Goal: Task Accomplishment & Management: Complete application form

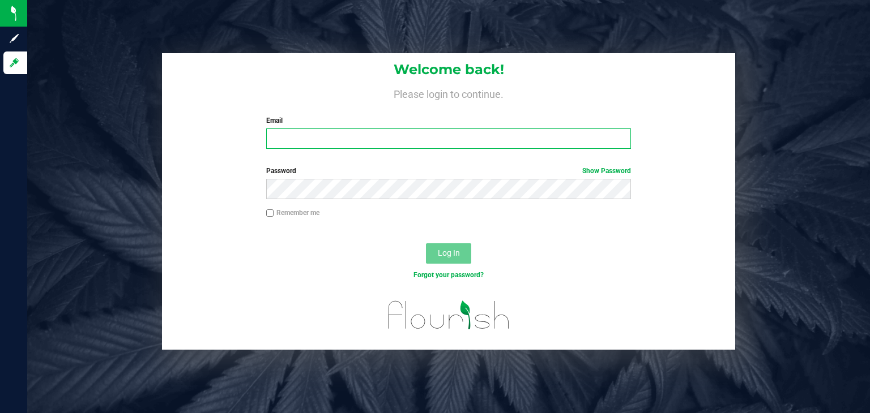
click at [482, 139] on input "Email" at bounding box center [448, 139] width 365 height 20
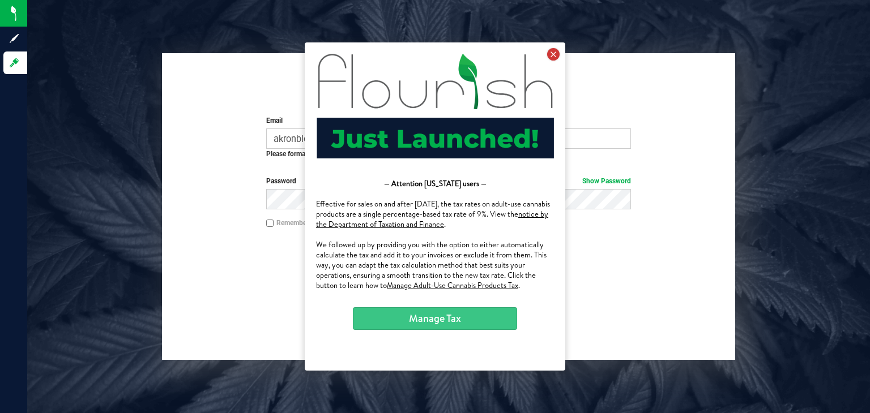
click at [555, 56] on icon at bounding box center [553, 54] width 12 height 12
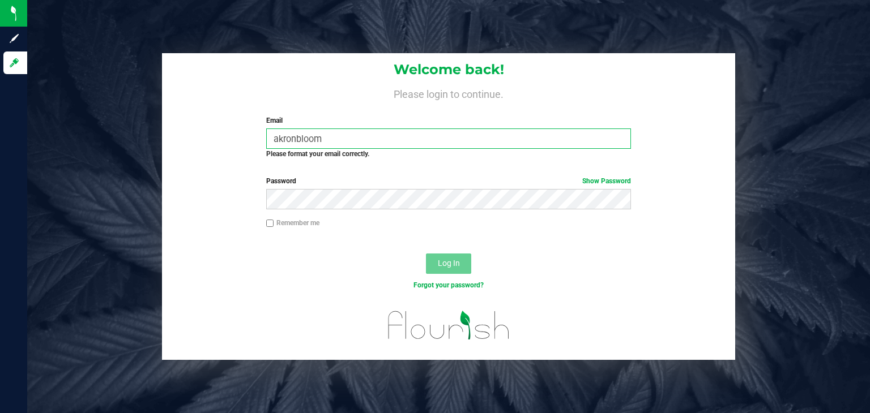
click at [512, 135] on input "akronbloom" at bounding box center [448, 139] width 365 height 20
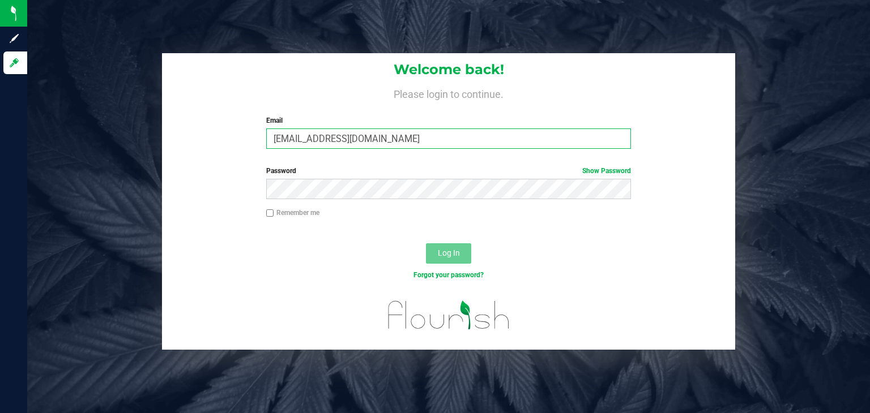
type input "[EMAIL_ADDRESS][DOMAIN_NAME]"
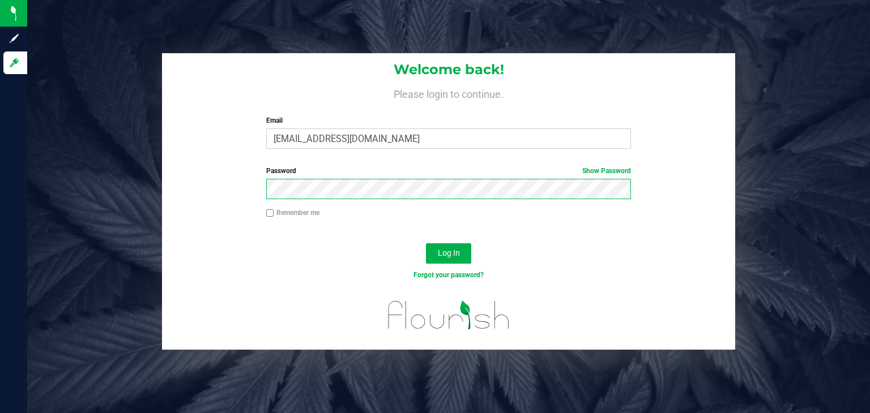
click at [426, 243] on button "Log In" at bounding box center [448, 253] width 45 height 20
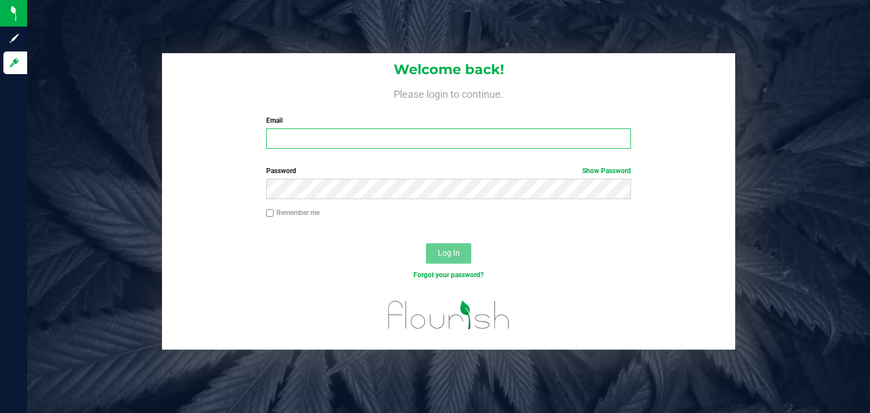
click at [559, 134] on input "Email" at bounding box center [448, 139] width 365 height 20
type input "[EMAIL_ADDRESS][DOMAIN_NAME]"
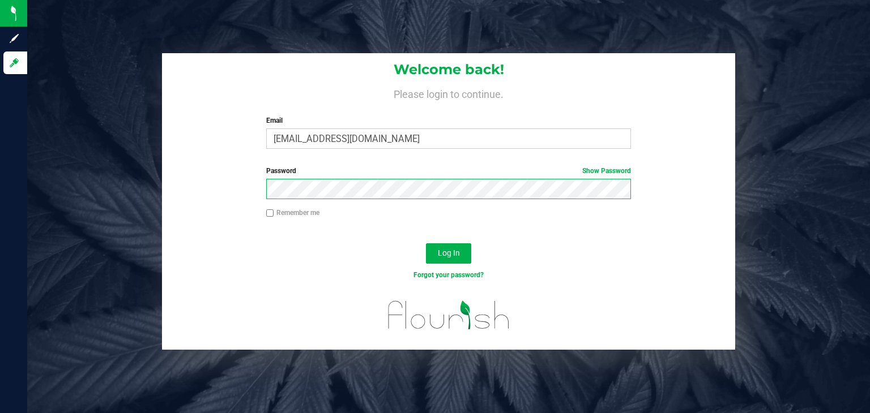
click at [426, 243] on button "Log In" at bounding box center [448, 253] width 45 height 20
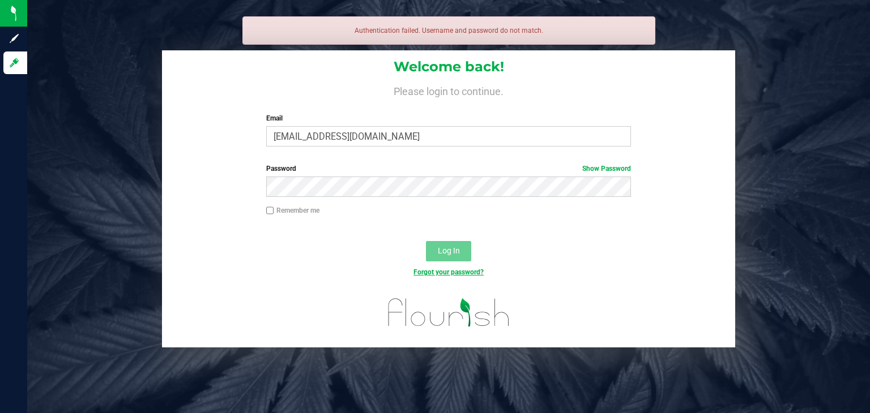
click at [461, 274] on link "Forgot your password?" at bounding box center [448, 272] width 70 height 8
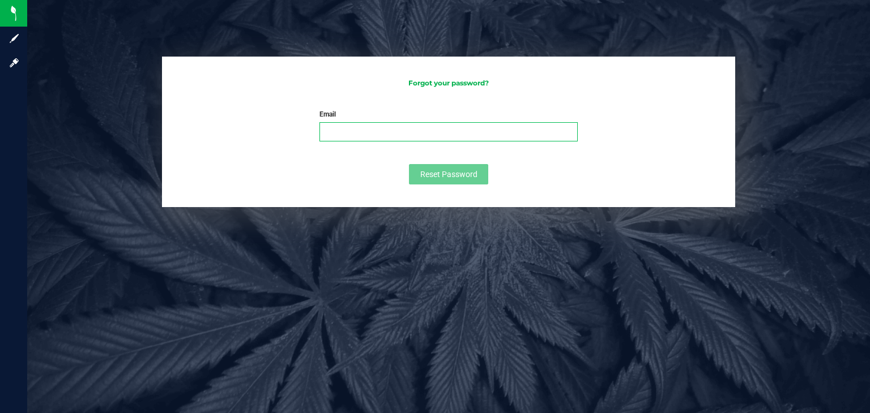
click at [442, 134] on input "Email" at bounding box center [448, 131] width 258 height 19
type input "[EMAIL_ADDRESS][DOMAIN_NAME]"
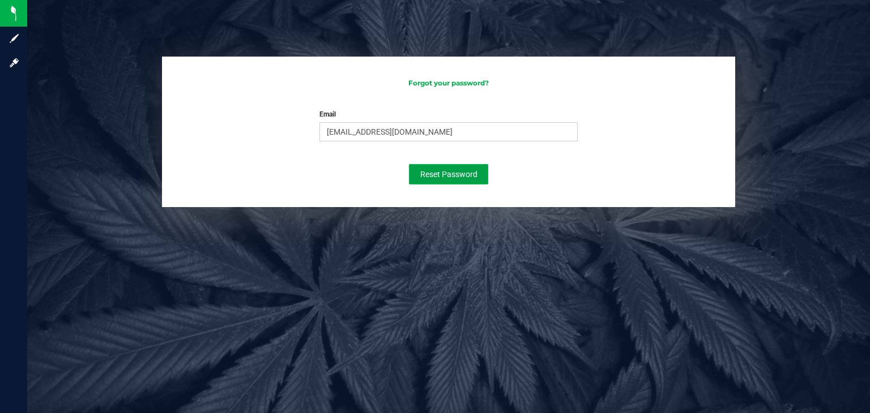
click at [477, 177] on button "Reset Password" at bounding box center [448, 174] width 79 height 20
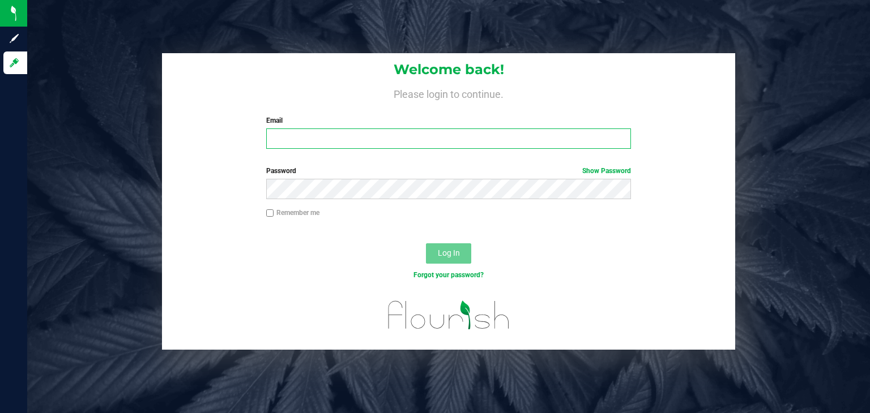
click at [567, 141] on input "Email" at bounding box center [448, 139] width 365 height 20
type input "dles716@gmail.com"
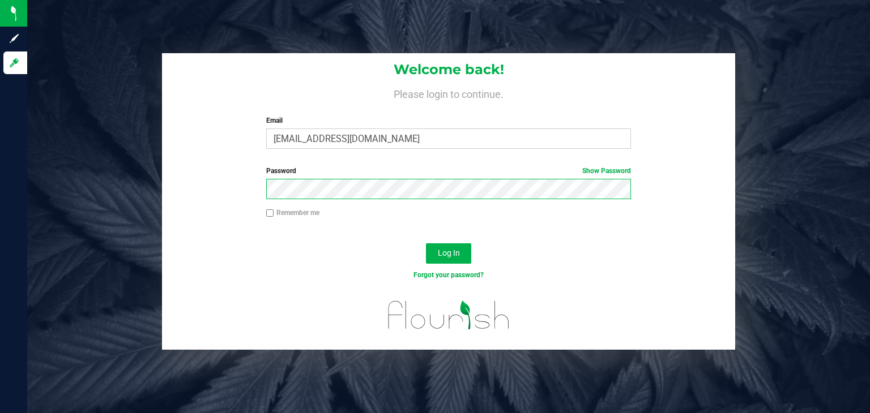
click at [426, 243] on button "Log In" at bounding box center [448, 253] width 45 height 20
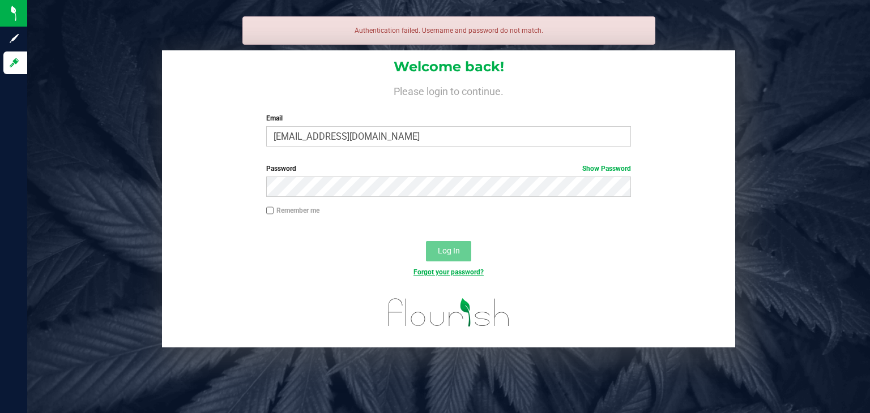
click at [472, 271] on link "Forgot your password?" at bounding box center [448, 272] width 70 height 8
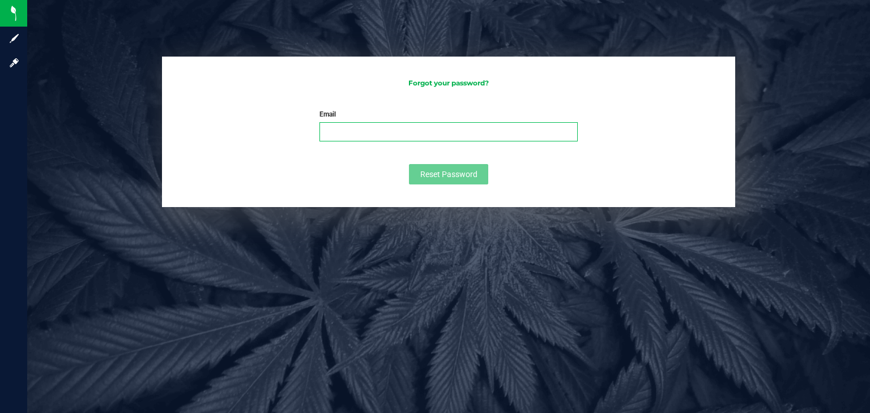
click at [399, 136] on input "Email" at bounding box center [448, 131] width 258 height 19
type input "dles716@gmail.com"
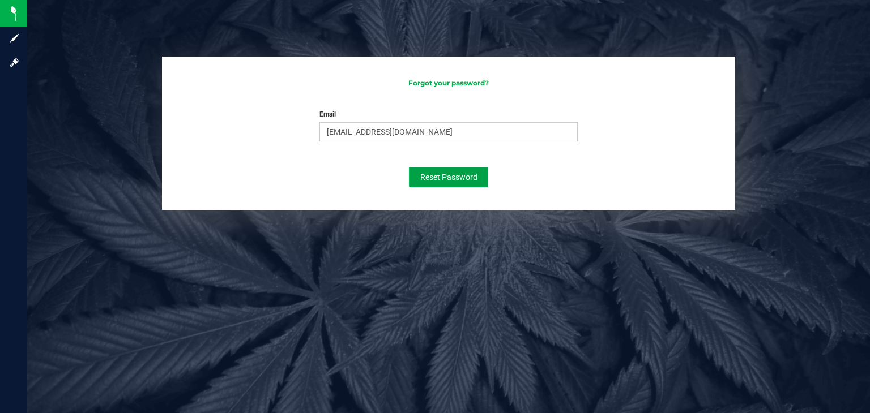
click at [442, 177] on span "Reset Password" at bounding box center [448, 177] width 57 height 9
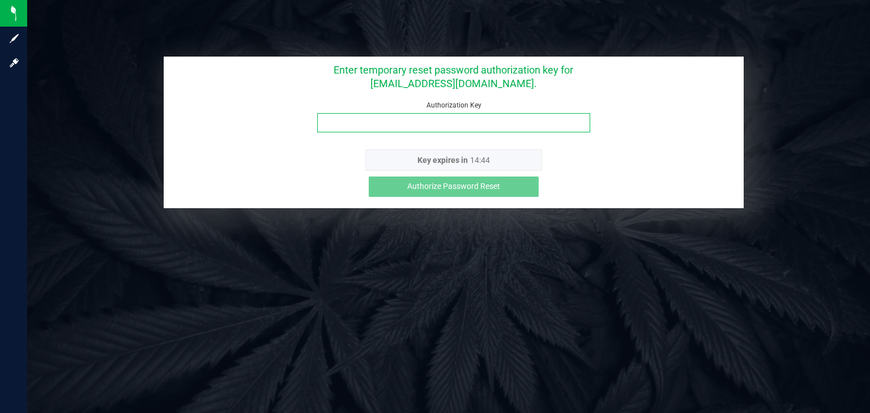
click at [458, 126] on input "Authorization Key" at bounding box center [453, 122] width 273 height 19
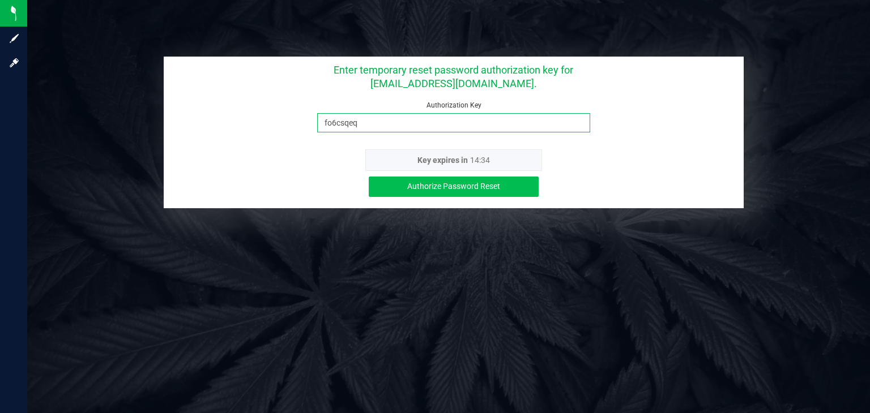
type input "fo6csqeq"
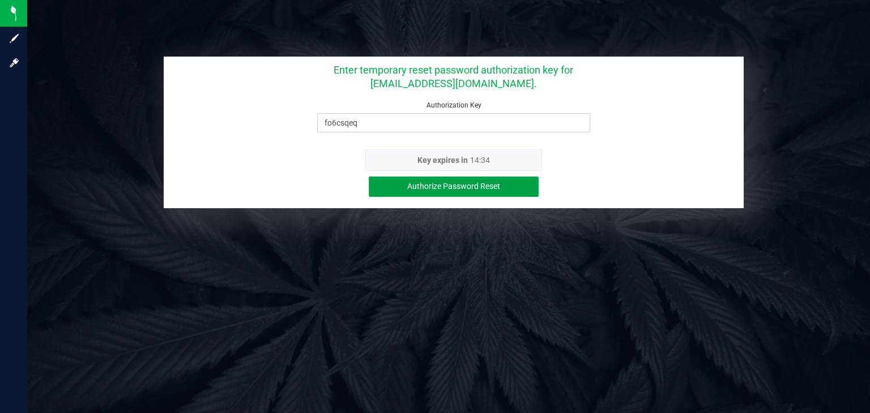
click at [507, 187] on button "Authorize Password Reset" at bounding box center [454, 187] width 170 height 20
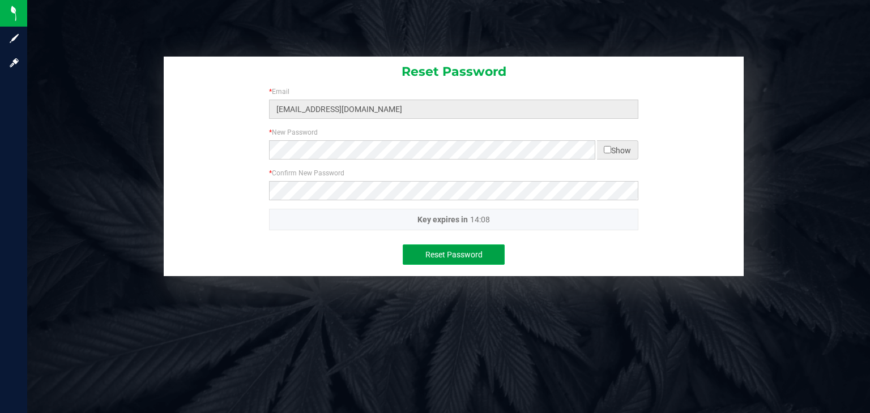
click at [438, 257] on span "Reset Password" at bounding box center [453, 254] width 57 height 9
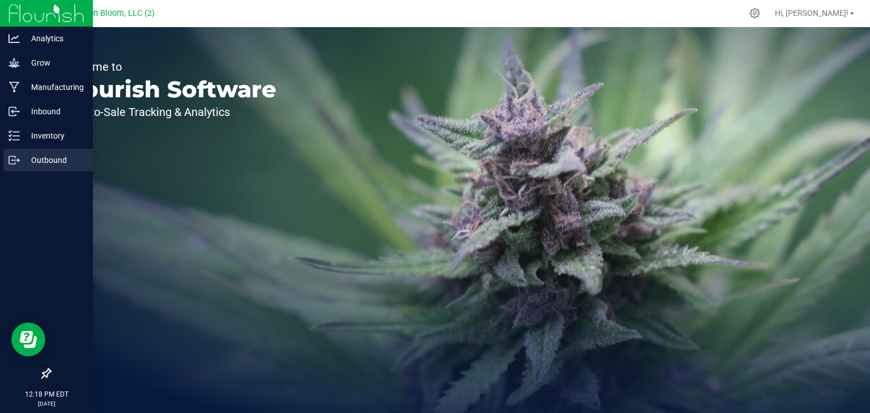
click at [26, 162] on p "Outbound" at bounding box center [54, 160] width 68 height 14
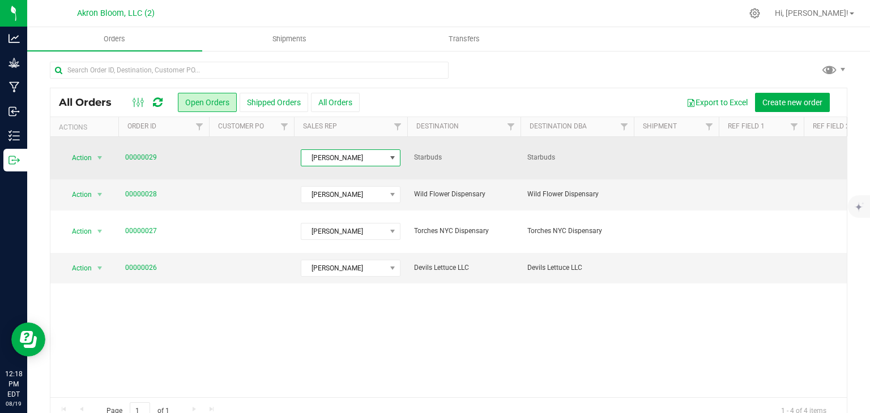
click at [390, 153] on span at bounding box center [392, 157] width 9 height 9
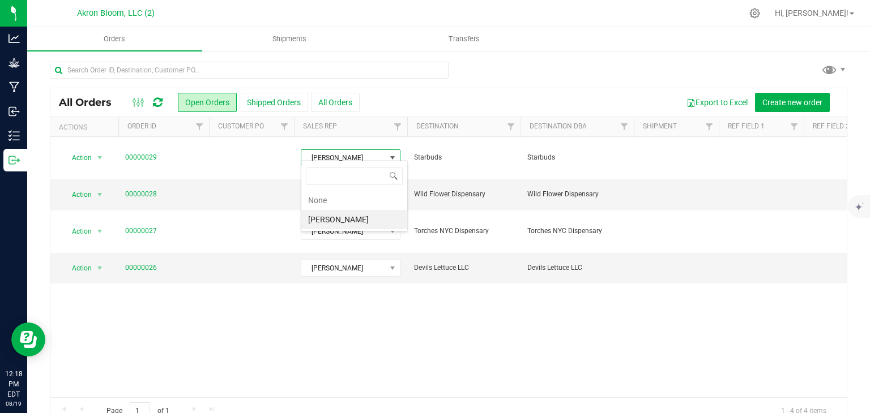
click at [384, 369] on div "Action Action Cancel order Clone order Edit order Mark as fully paid Order audi…" at bounding box center [448, 267] width 796 height 260
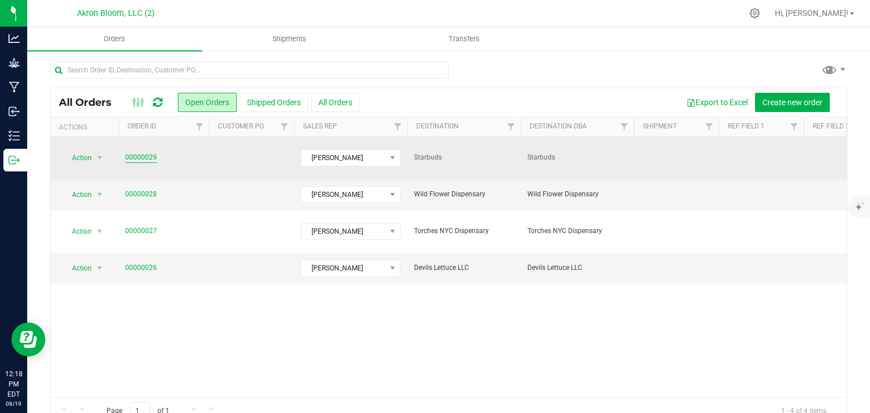
click at [142, 153] on link "00000029" at bounding box center [141, 157] width 32 height 11
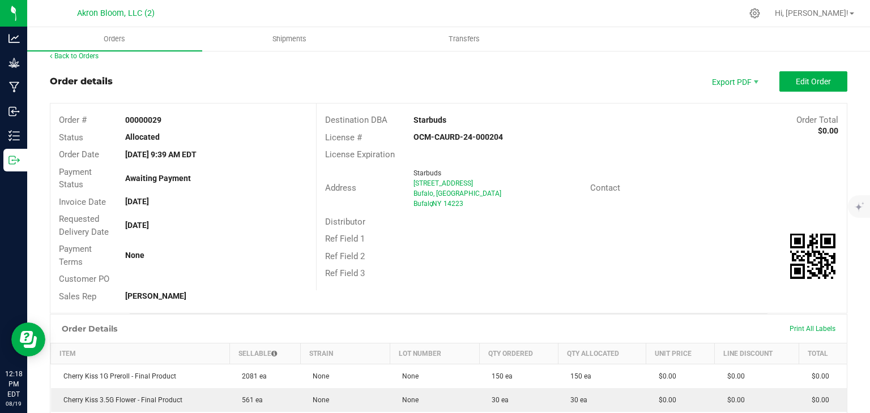
scroll to position [11, 0]
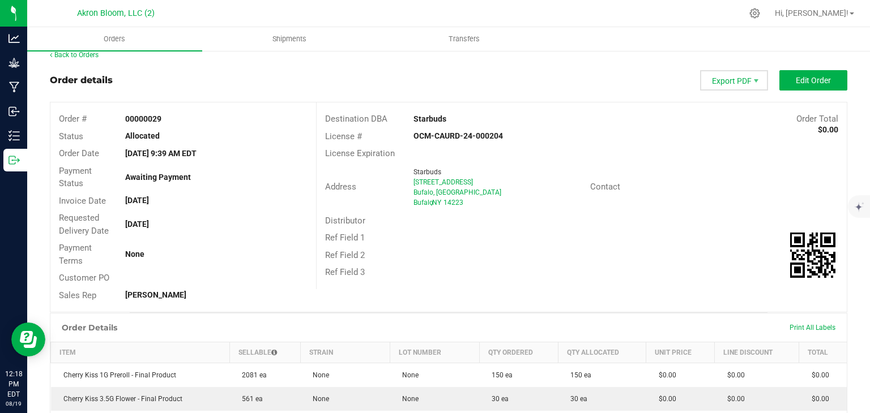
click at [741, 82] on span "Export PDF" at bounding box center [734, 80] width 68 height 20
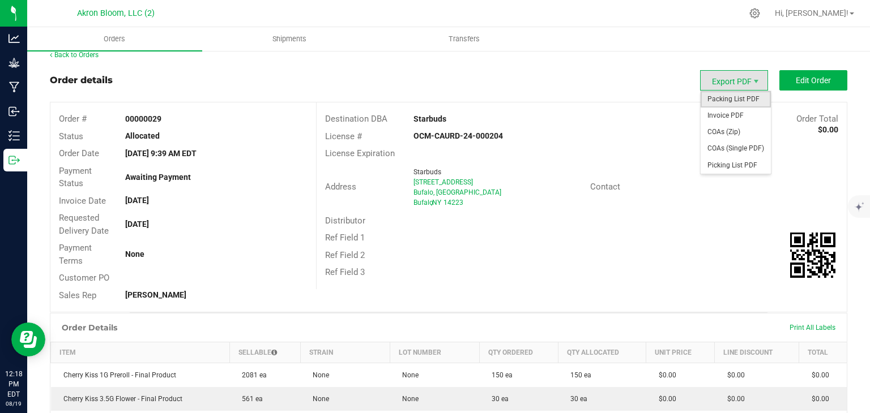
click at [740, 102] on span "Packing List PDF" at bounding box center [735, 99] width 70 height 16
click at [738, 101] on span "Packing List PDF" at bounding box center [735, 99] width 70 height 16
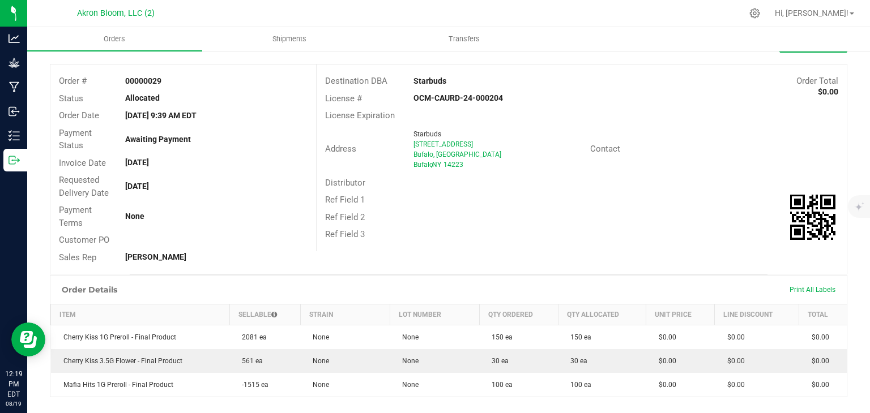
scroll to position [0, 0]
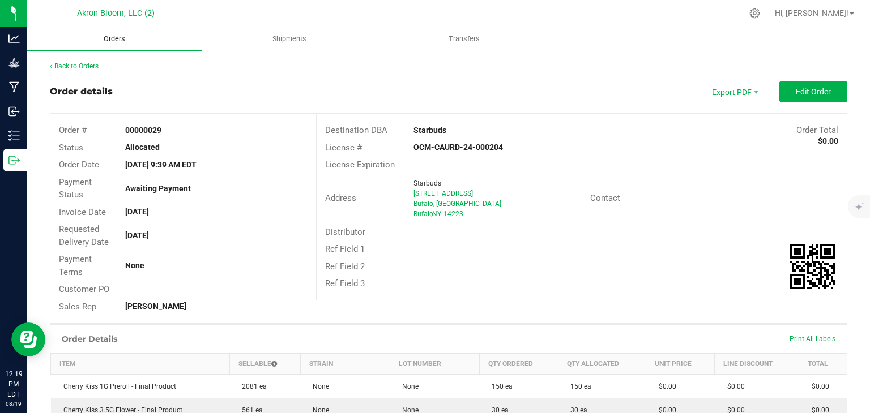
click at [127, 37] on span "Orders" at bounding box center [114, 39] width 52 height 10
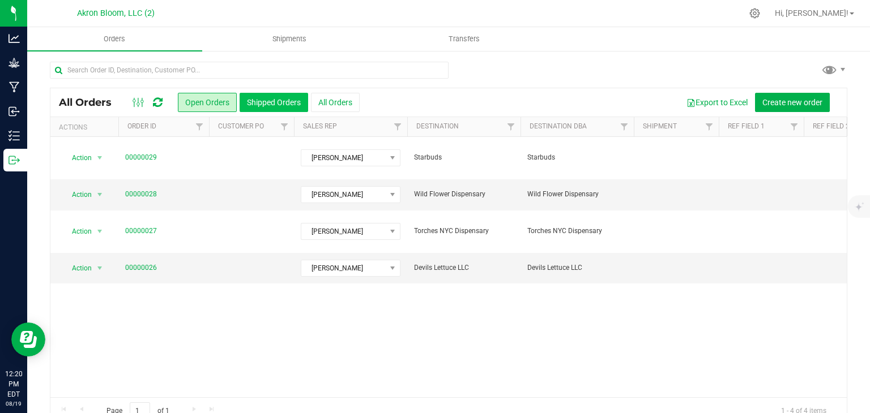
click at [279, 107] on button "Shipped Orders" at bounding box center [274, 102] width 69 height 19
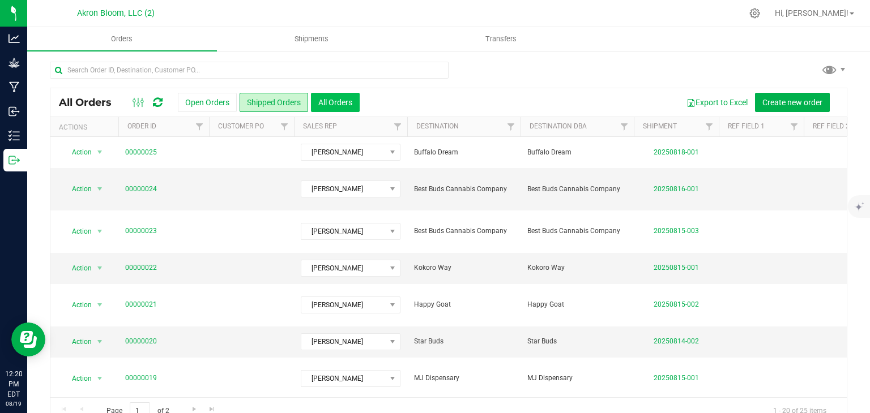
click at [335, 102] on button "All Orders" at bounding box center [335, 102] width 49 height 19
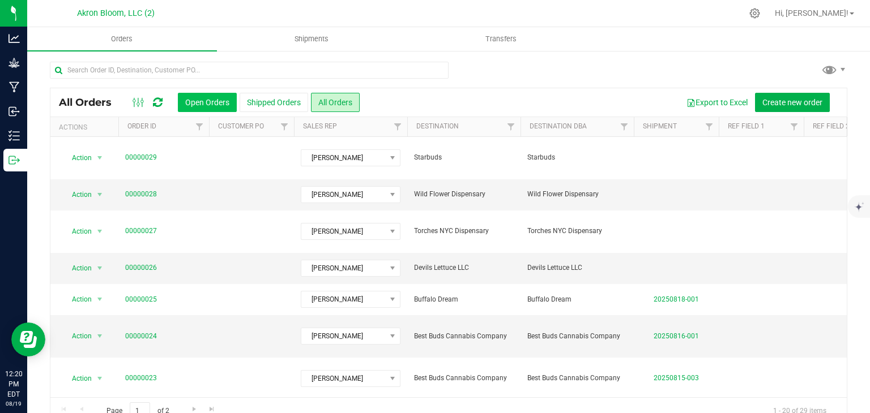
click at [213, 102] on button "Open Orders" at bounding box center [207, 102] width 59 height 19
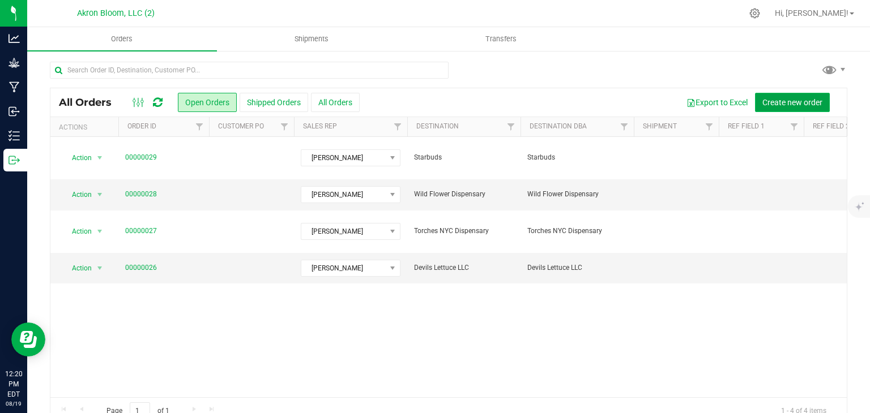
click at [791, 103] on span "Create new order" at bounding box center [792, 102] width 60 height 9
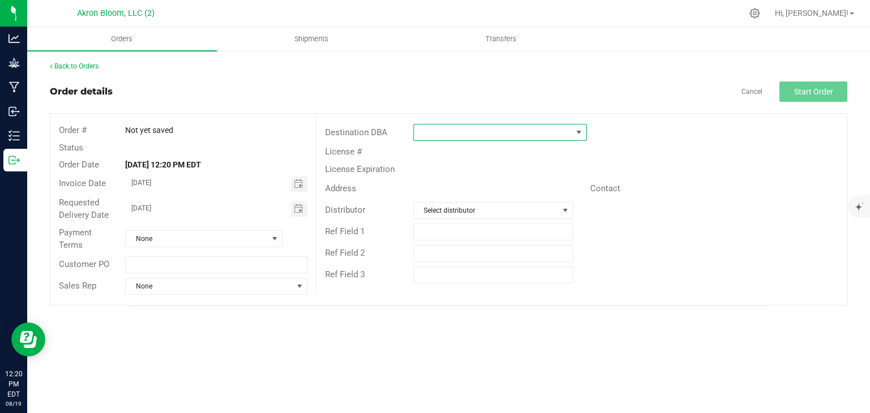
click at [576, 134] on span at bounding box center [578, 132] width 9 height 9
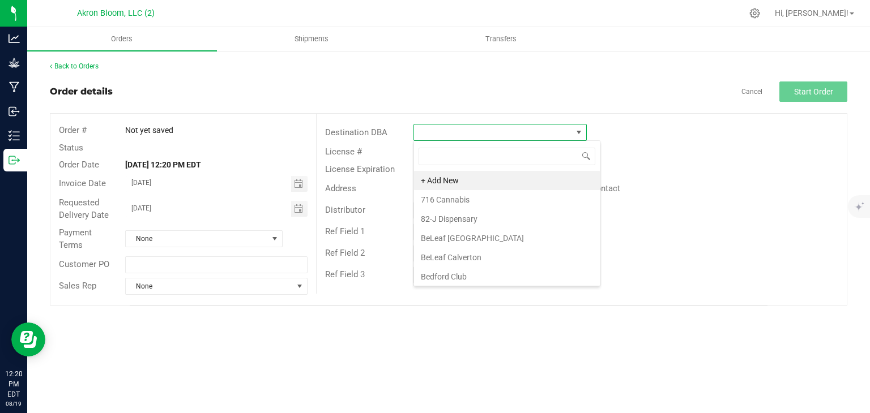
scroll to position [16, 173]
type input "eth"
click at [465, 181] on li "Ether Cannabis" at bounding box center [500, 180] width 172 height 19
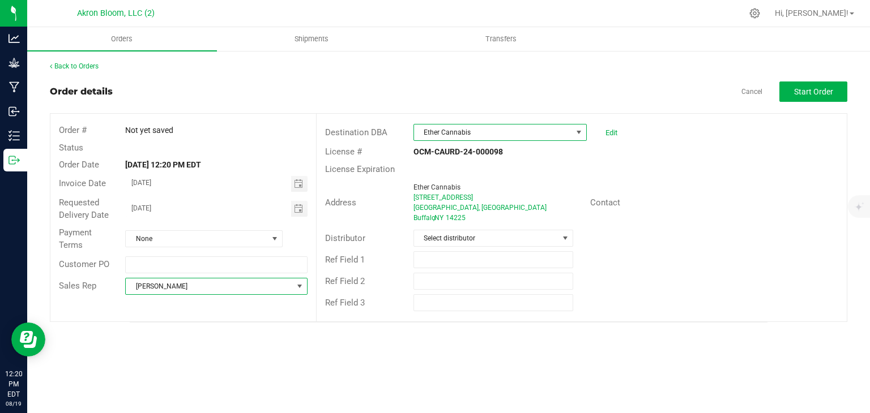
click at [302, 287] on span at bounding box center [299, 286] width 9 height 9
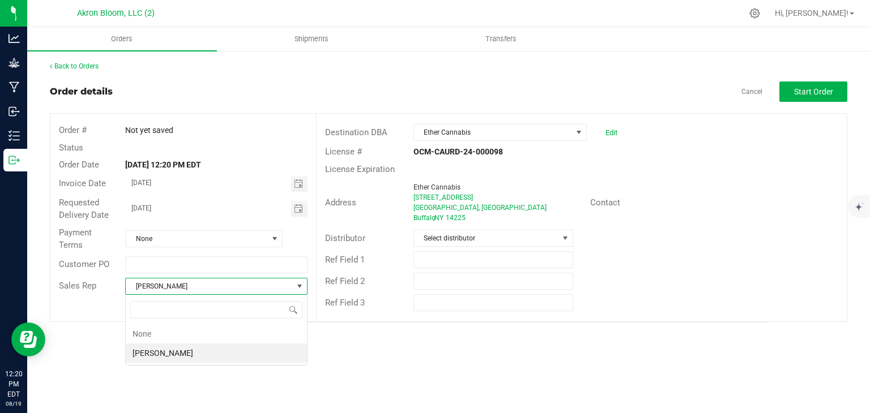
scroll to position [16, 182]
click at [303, 283] on span at bounding box center [299, 286] width 9 height 9
click at [297, 211] on span "Toggle calendar" at bounding box center [298, 208] width 9 height 9
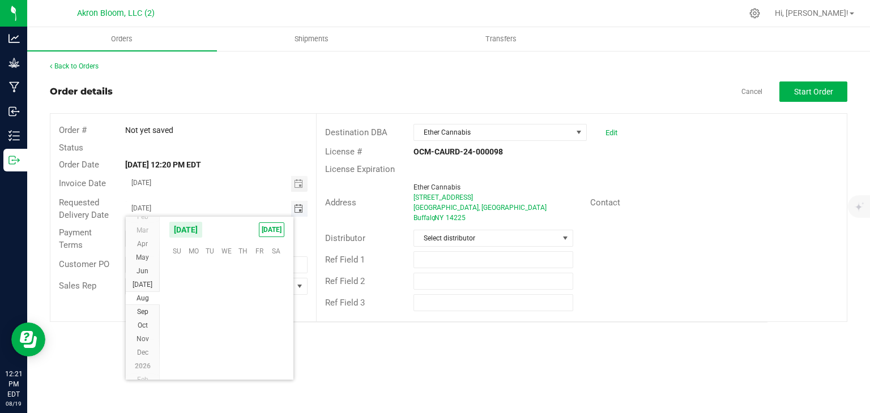
scroll to position [183554, 0]
click at [210, 319] on span "19" at bounding box center [210, 321] width 16 height 18
type input "08/19/2025"
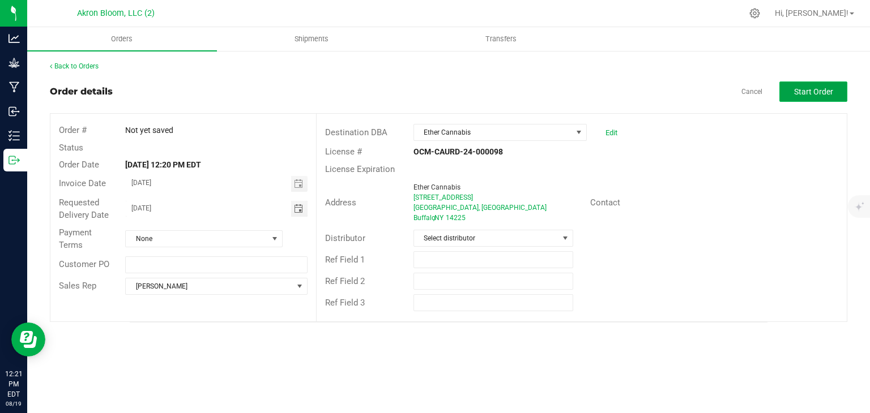
click at [797, 93] on span "Start Order" at bounding box center [813, 91] width 39 height 9
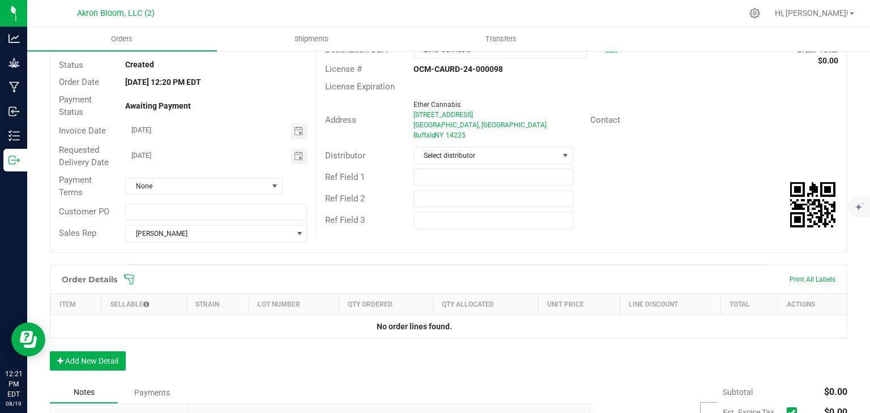
scroll to position [84, 0]
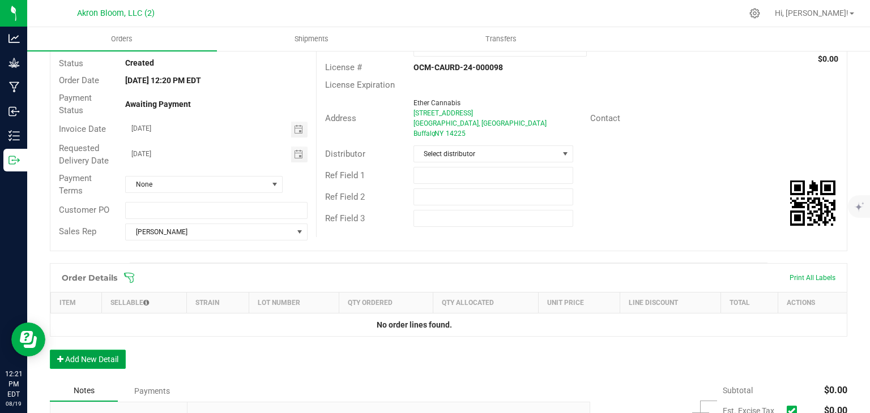
click at [92, 357] on button "Add New Detail" at bounding box center [88, 359] width 76 height 19
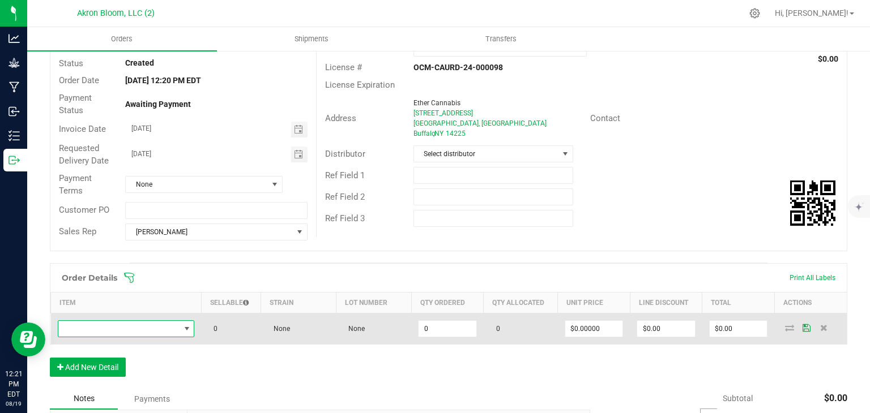
click at [185, 327] on span "NO DATA FOUND" at bounding box center [186, 328] width 9 height 9
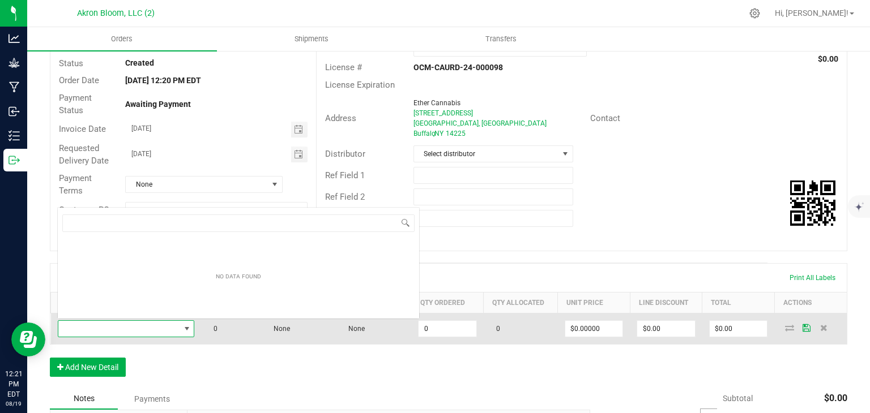
scroll to position [16, 136]
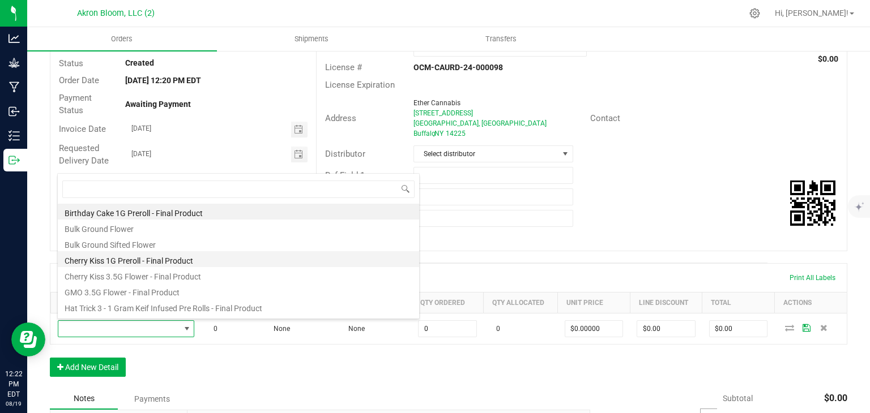
click at [177, 258] on li "Cherry Kiss 1G Preroll - Final Product" at bounding box center [238, 259] width 361 height 16
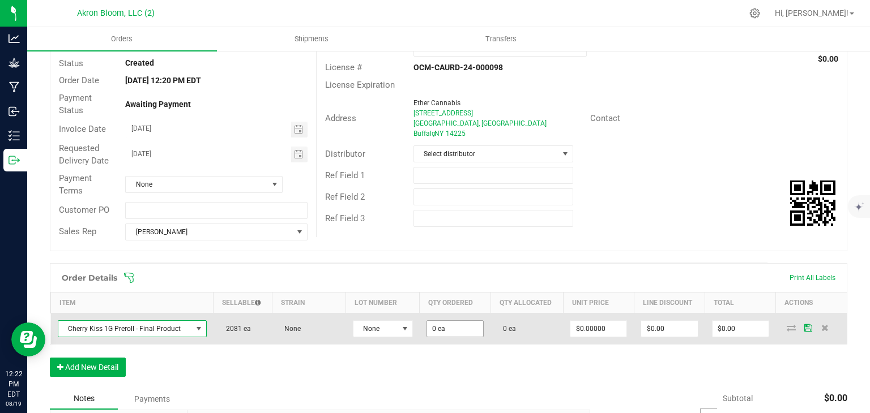
type input "0"
click at [448, 329] on input "0" at bounding box center [455, 329] width 56 height 16
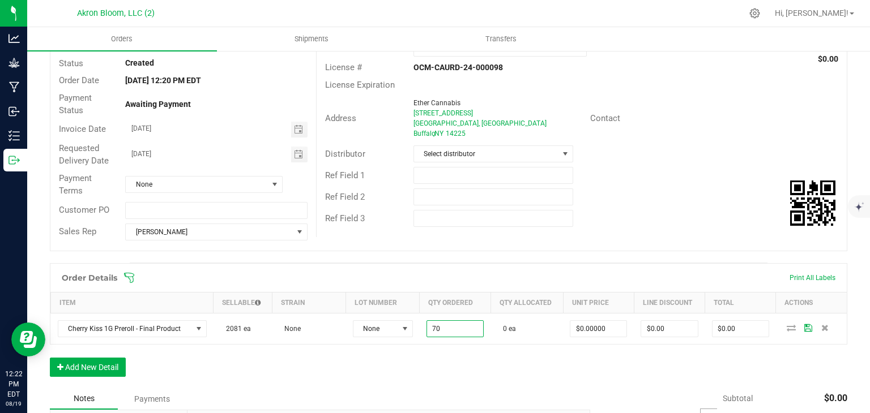
type input "70 ea"
click at [491, 354] on div "Order Details Print All Labels Item Sellable Strain Lot Number Qty Ordered Qty …" at bounding box center [448, 325] width 797 height 125
click at [95, 365] on button "Add New Detail" at bounding box center [88, 367] width 76 height 19
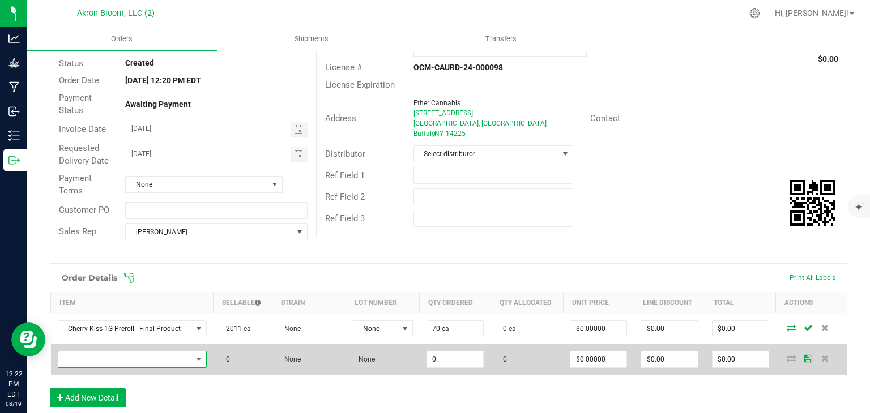
click at [199, 358] on span "NO DATA FOUND" at bounding box center [198, 359] width 9 height 9
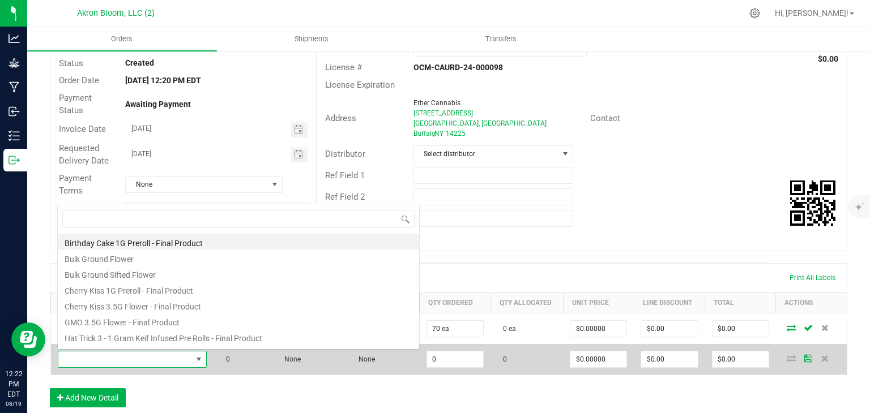
scroll to position [16, 147]
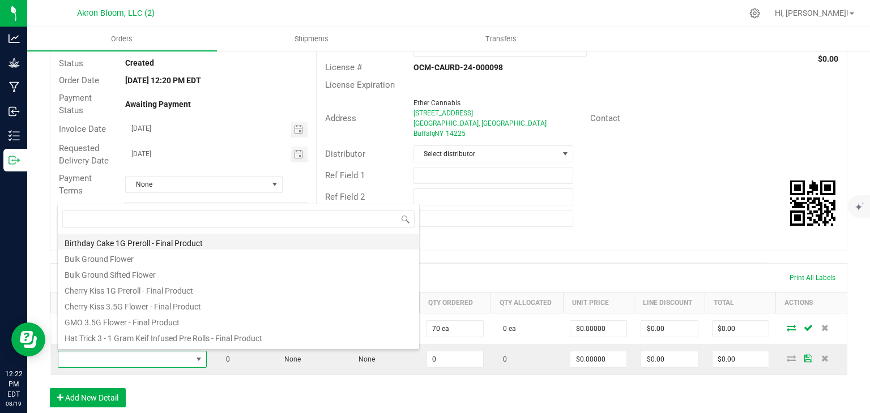
click at [191, 243] on li "Birthday Cake 1G Preroll - Final Product" at bounding box center [238, 242] width 361 height 16
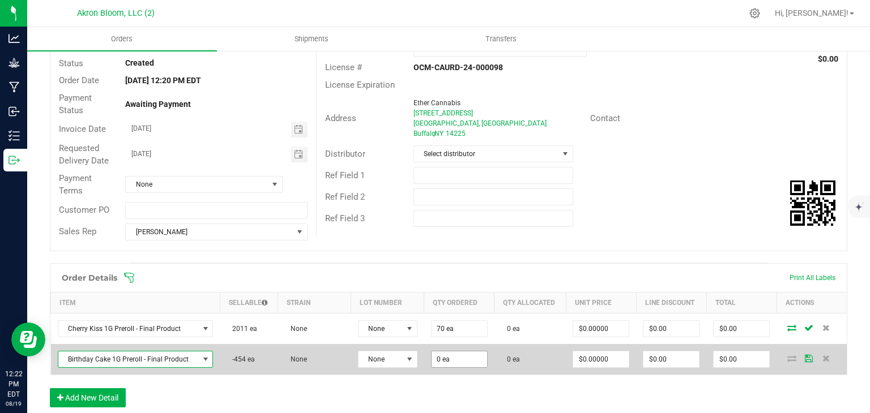
click at [450, 360] on input "0 ea" at bounding box center [458, 360] width 55 height 16
type input "0"
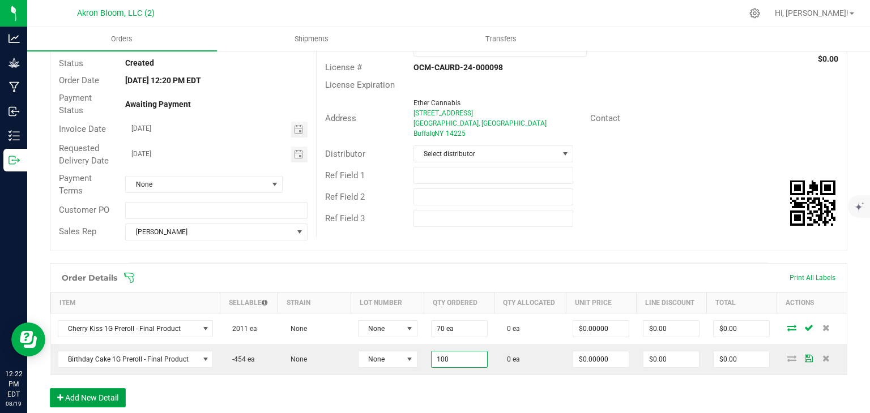
click at [61, 395] on icon "button" at bounding box center [60, 398] width 6 height 8
type input "100 ea"
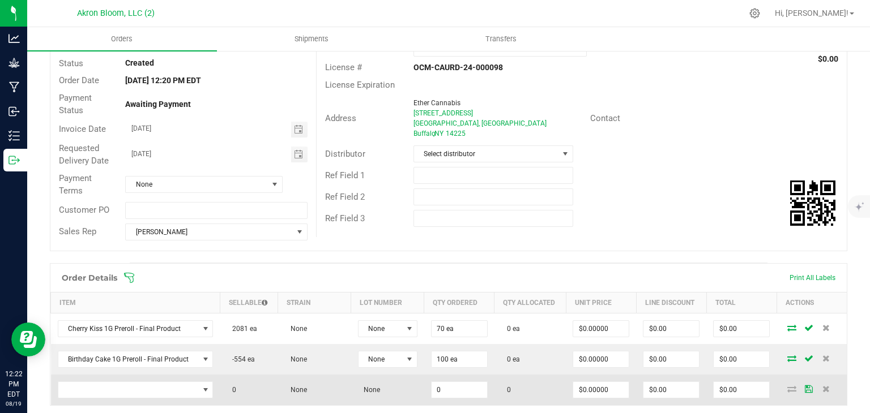
scroll to position [93, 0]
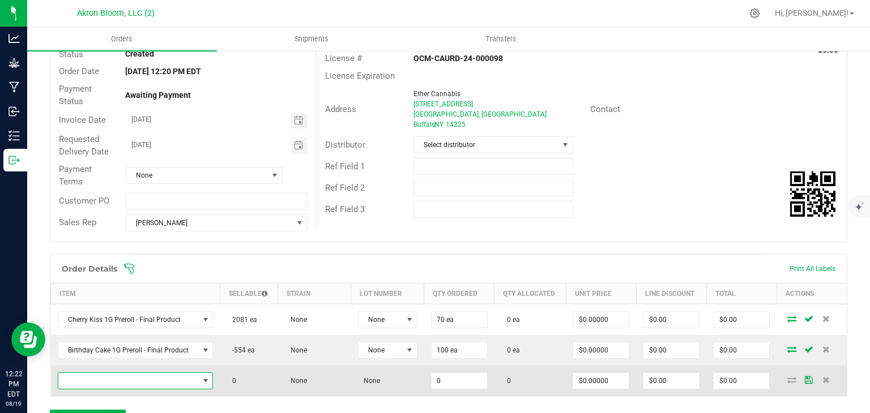
click at [206, 382] on span "NO DATA FOUND" at bounding box center [205, 381] width 9 height 9
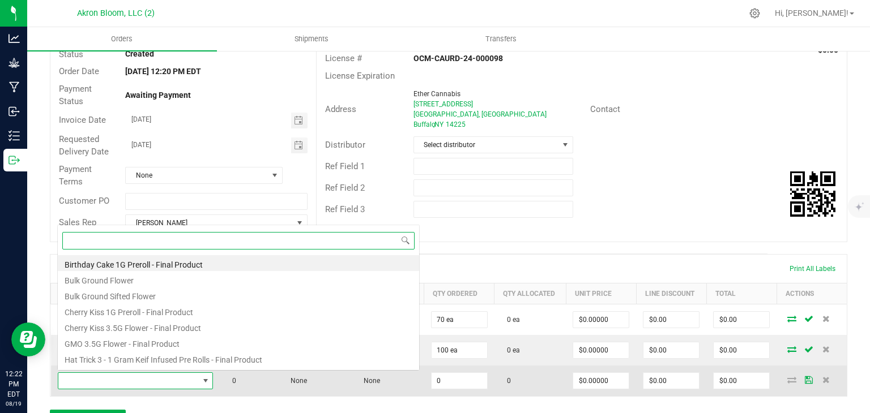
scroll to position [16, 153]
type input "mafia"
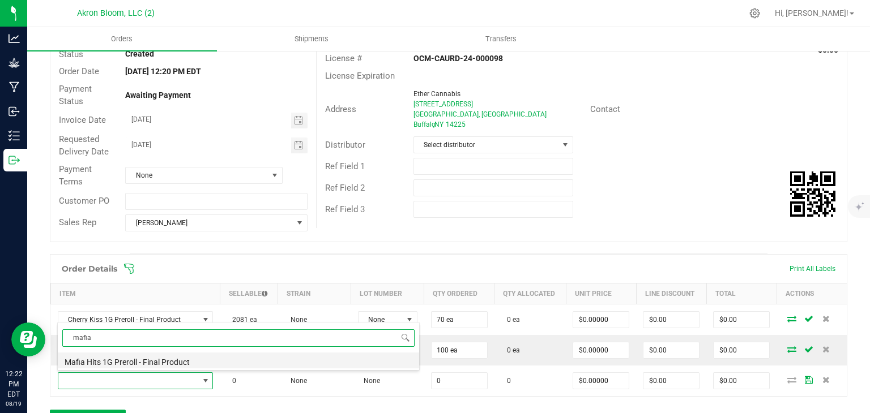
click at [206, 360] on li "Mafia Hits 1G Preroll - Final Product" at bounding box center [238, 361] width 361 height 16
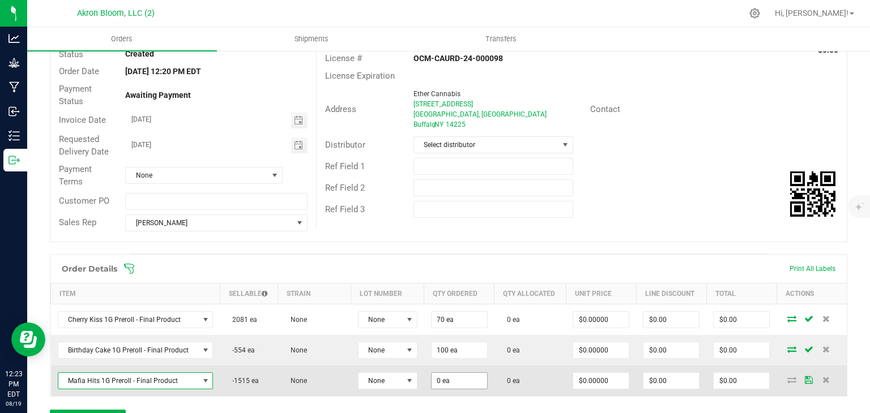
type input "0"
click at [459, 378] on input "0" at bounding box center [458, 381] width 55 height 16
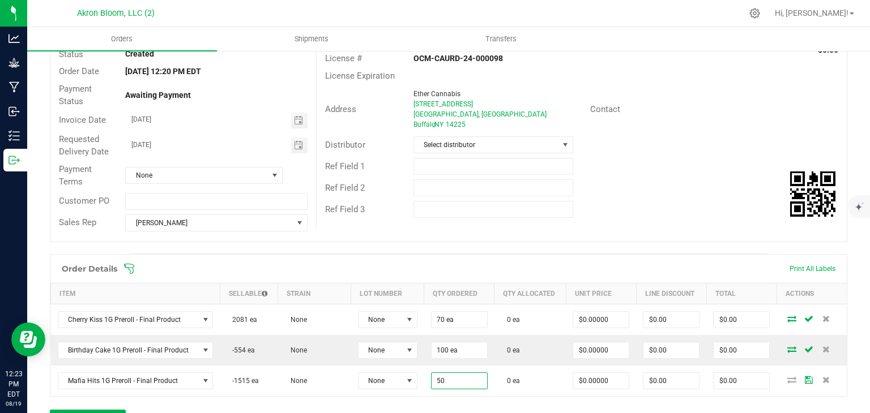
type input "50 ea"
click at [777, 408] on div "Order Details Print All Labels Item Sellable Strain Lot Number Qty Ordered Qty …" at bounding box center [448, 347] width 797 height 186
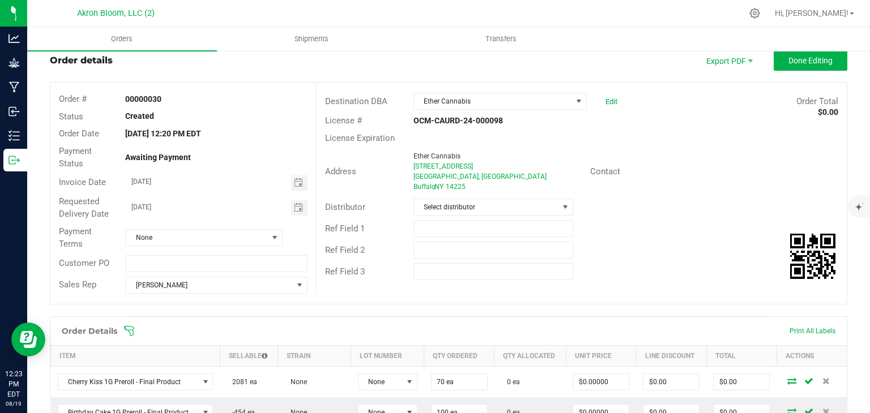
scroll to position [0, 0]
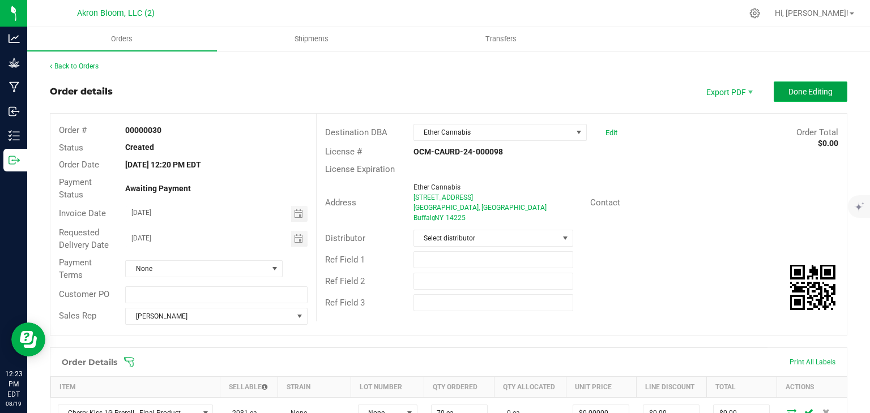
click at [815, 96] on span "Done Editing" at bounding box center [810, 91] width 44 height 9
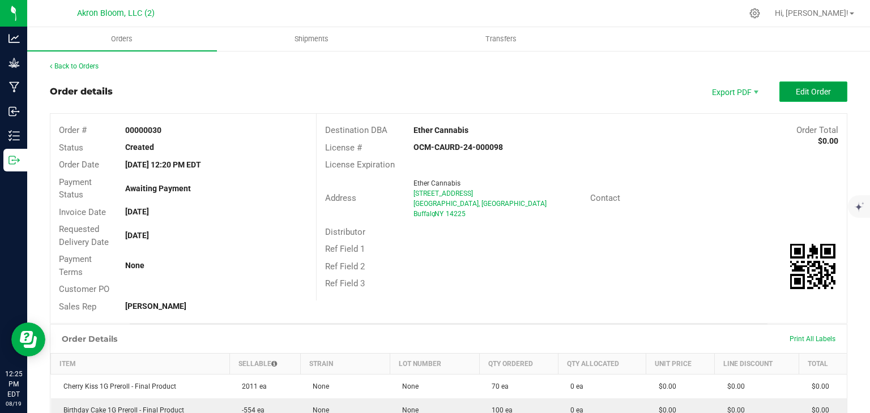
click at [793, 94] on button "Edit Order" at bounding box center [813, 92] width 68 height 20
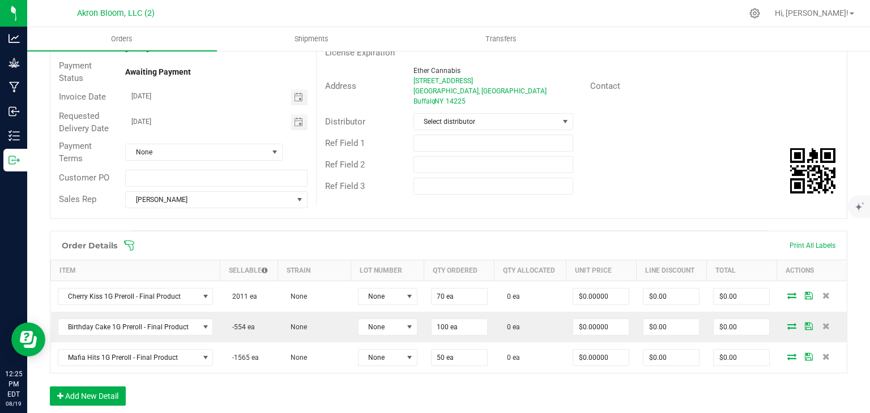
scroll to position [117, 0]
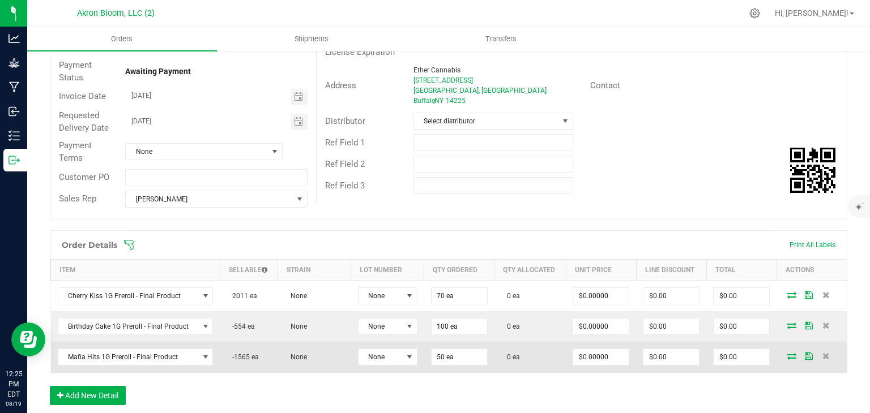
click at [789, 354] on icon at bounding box center [791, 356] width 9 height 7
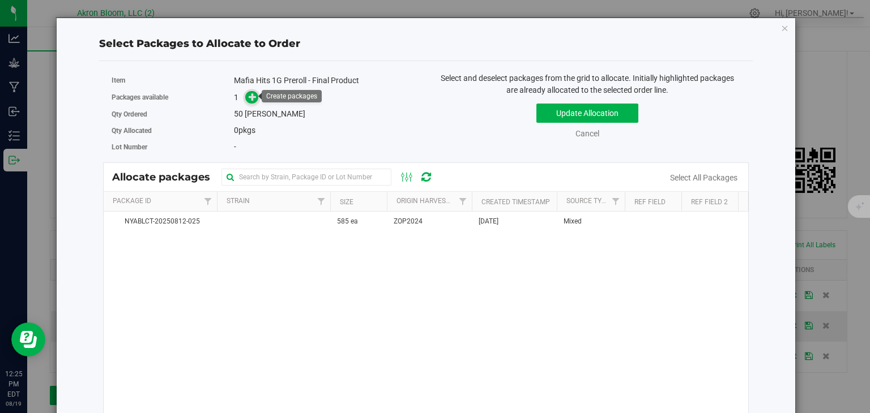
click at [253, 99] on icon at bounding box center [253, 97] width 8 height 8
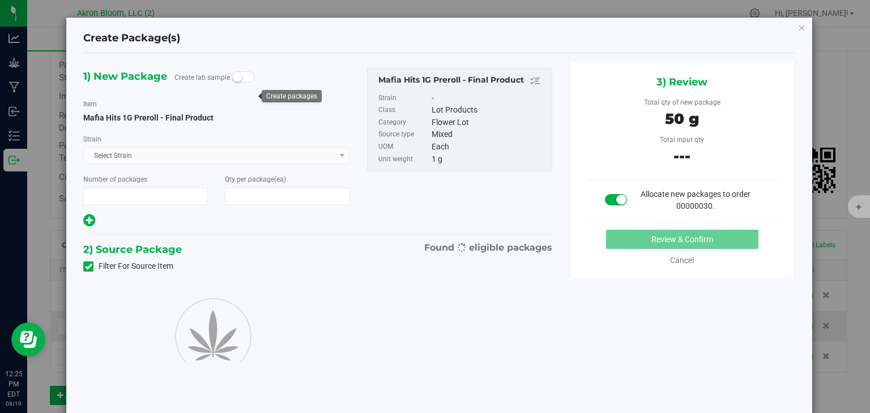
type input "1"
type input "50"
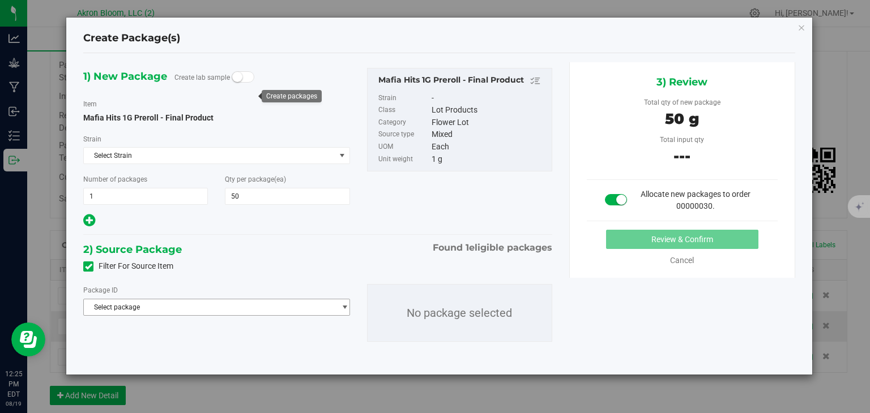
click at [345, 307] on span "select" at bounding box center [344, 307] width 8 height 9
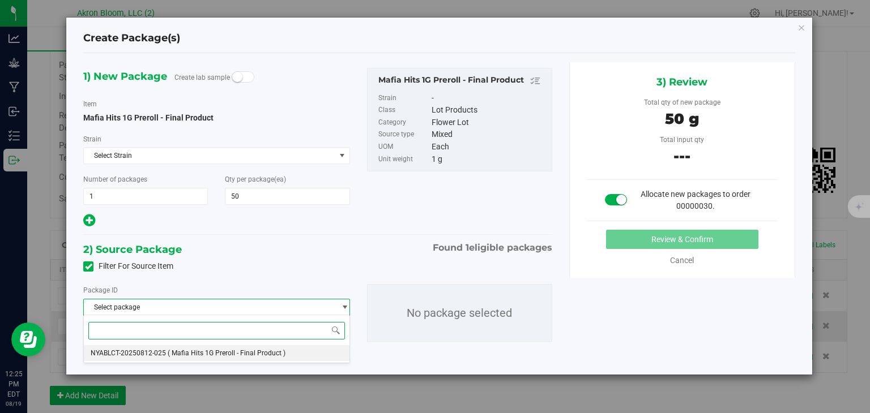
click at [260, 355] on span "( Mafia Hits 1G Preroll - Final Product )" at bounding box center [227, 353] width 118 height 8
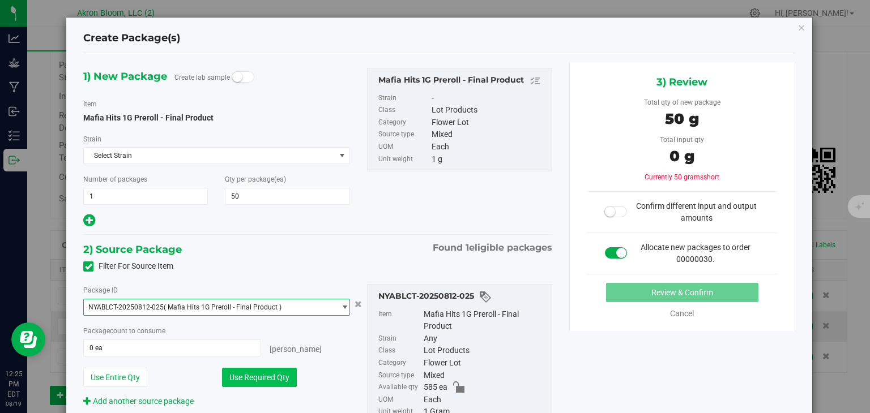
click at [252, 374] on button "Use Required Qty" at bounding box center [259, 377] width 75 height 19
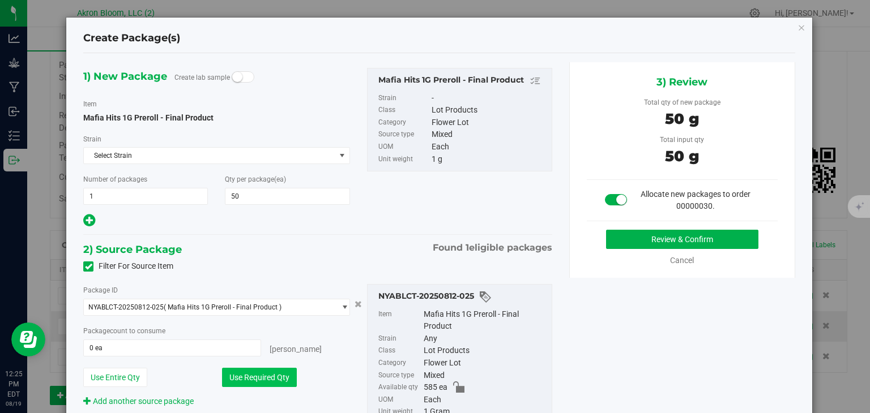
type input "50 ea"
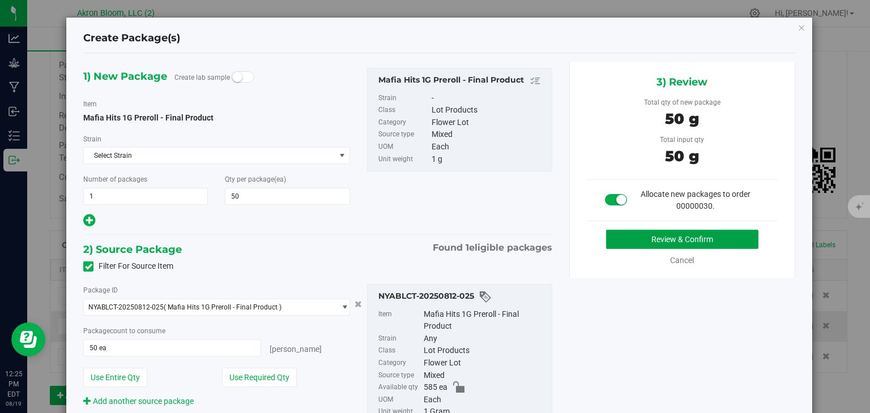
click at [631, 236] on button "Review & Confirm" at bounding box center [682, 239] width 152 height 19
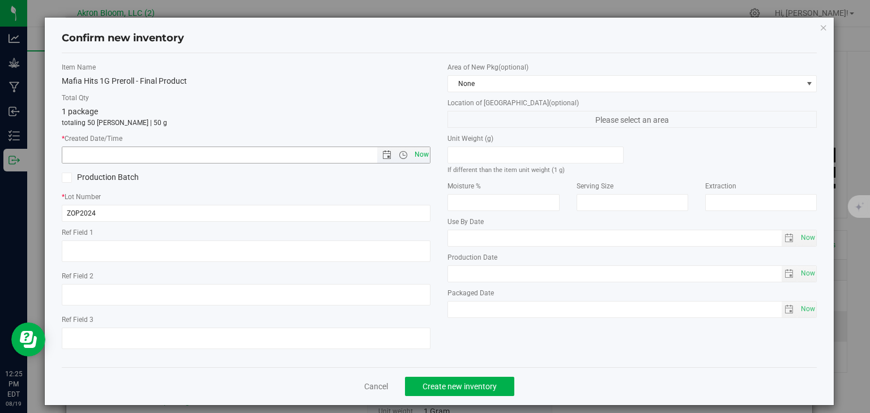
click at [421, 155] on span "Now" at bounding box center [421, 155] width 19 height 16
type input "8/19/2025 12:25 PM"
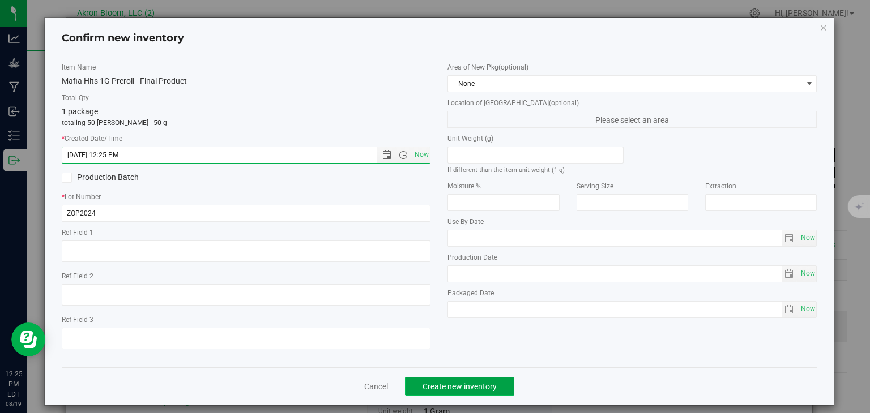
click at [480, 386] on span "Create new inventory" at bounding box center [459, 386] width 74 height 9
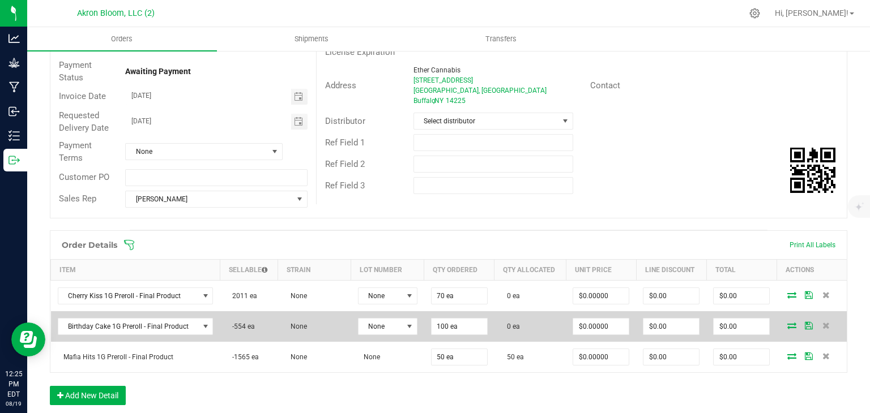
click at [789, 324] on icon at bounding box center [791, 325] width 9 height 7
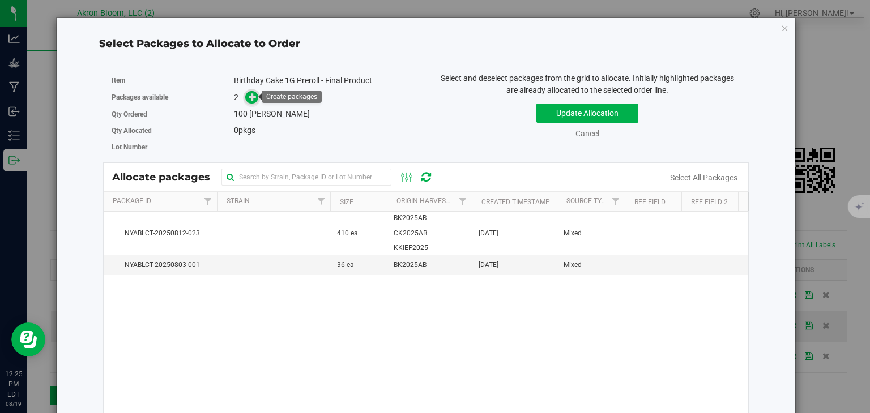
click at [254, 101] on span at bounding box center [251, 97] width 13 height 13
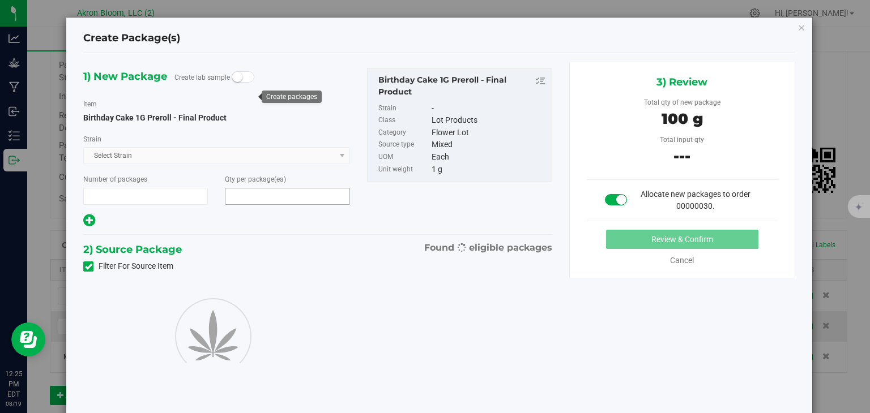
type input "1"
type input "100"
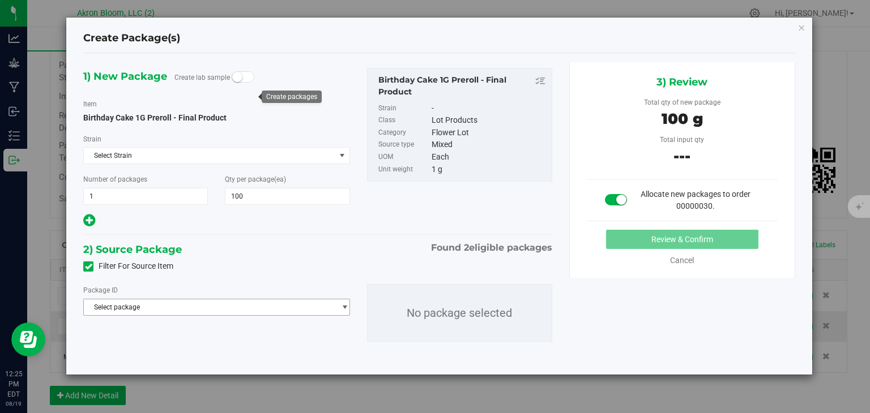
click at [335, 306] on span "select" at bounding box center [342, 308] width 14 height 16
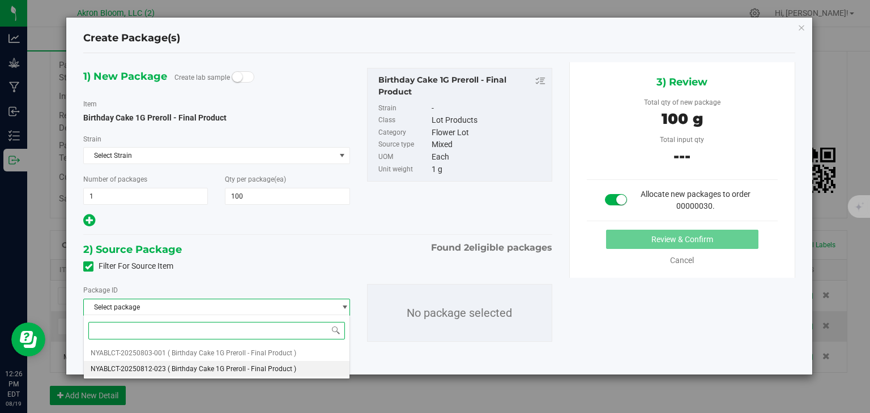
click at [276, 373] on span "( Birthday Cake 1G Preroll - Final Product )" at bounding box center [232, 369] width 129 height 8
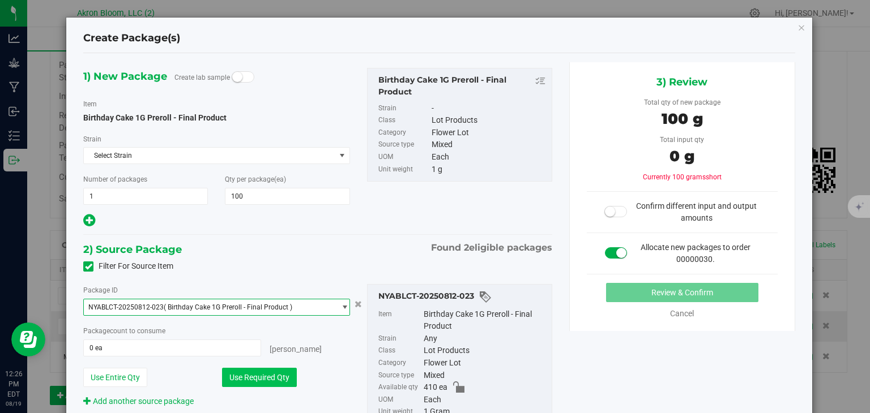
click at [270, 374] on button "Use Required Qty" at bounding box center [259, 377] width 75 height 19
type input "100 ea"
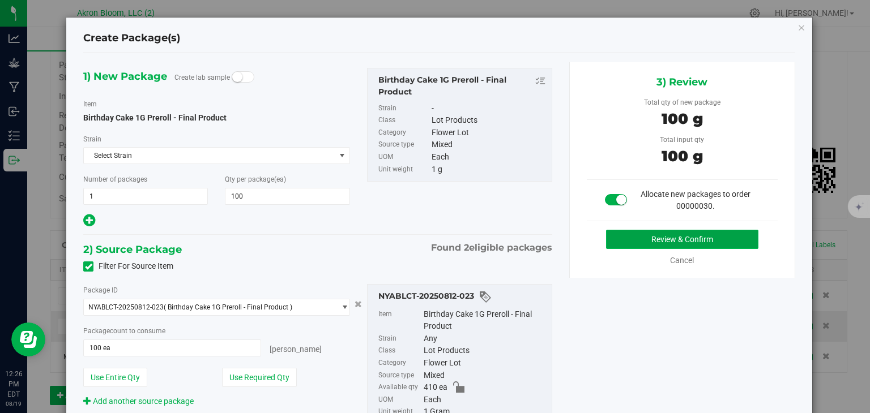
click at [690, 238] on button "Review & Confirm" at bounding box center [682, 239] width 152 height 19
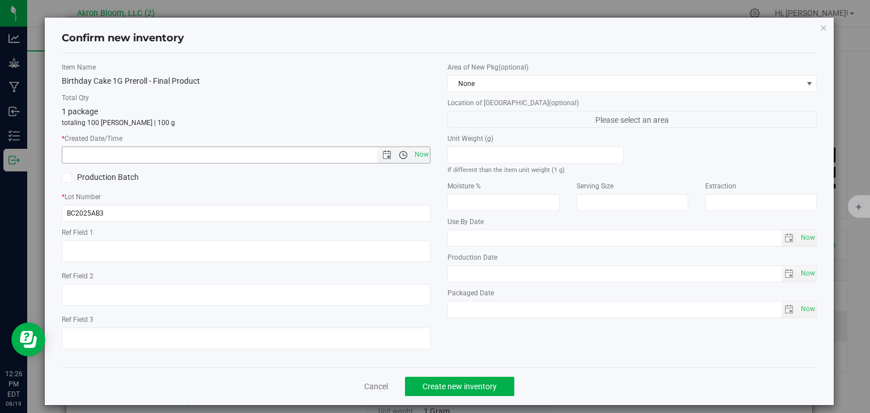
click at [404, 156] on span "Open the time view" at bounding box center [403, 155] width 9 height 9
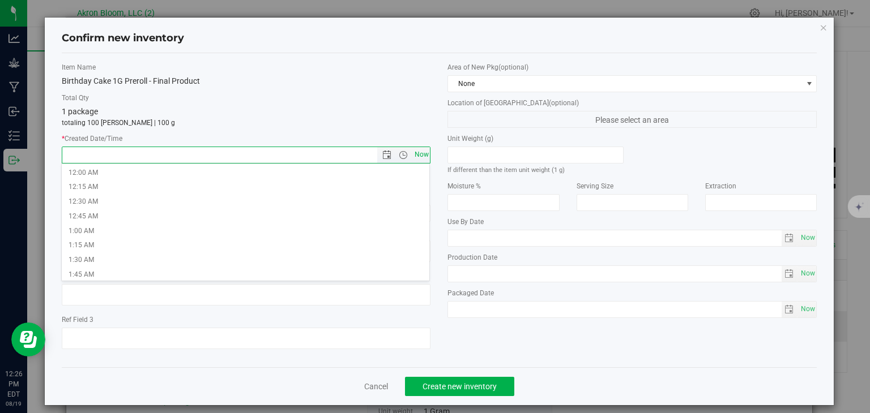
click at [420, 155] on span "Now" at bounding box center [421, 155] width 19 height 16
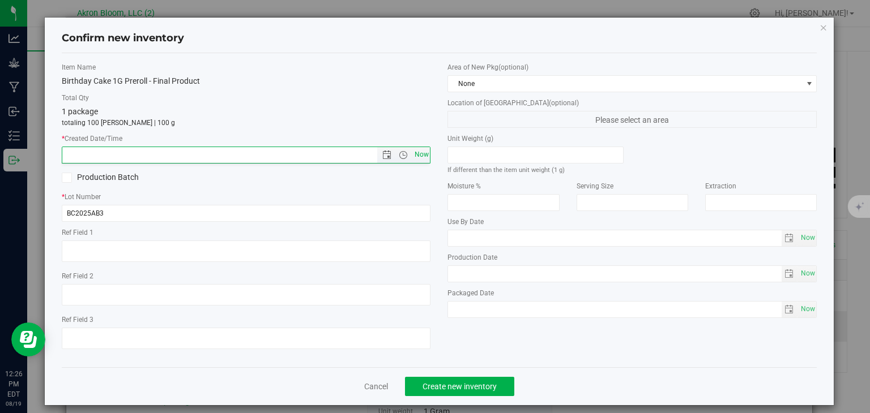
type input "8/19/2025 12:26 PM"
click at [481, 389] on span "Create new inventory" at bounding box center [459, 386] width 74 height 9
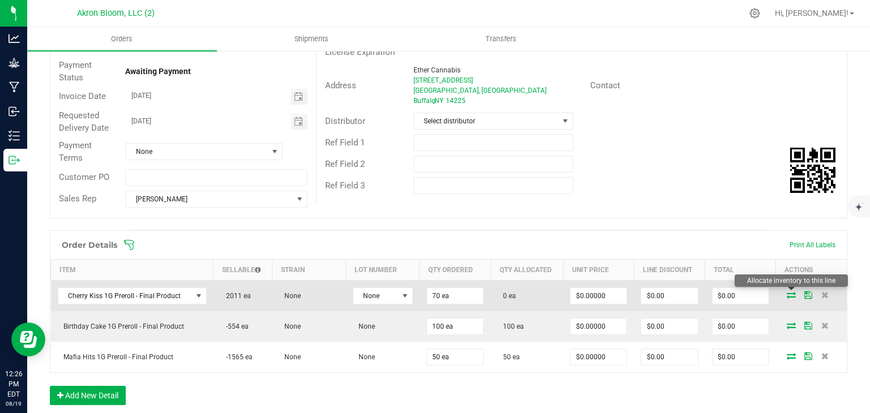
click at [794, 295] on icon at bounding box center [791, 295] width 9 height 7
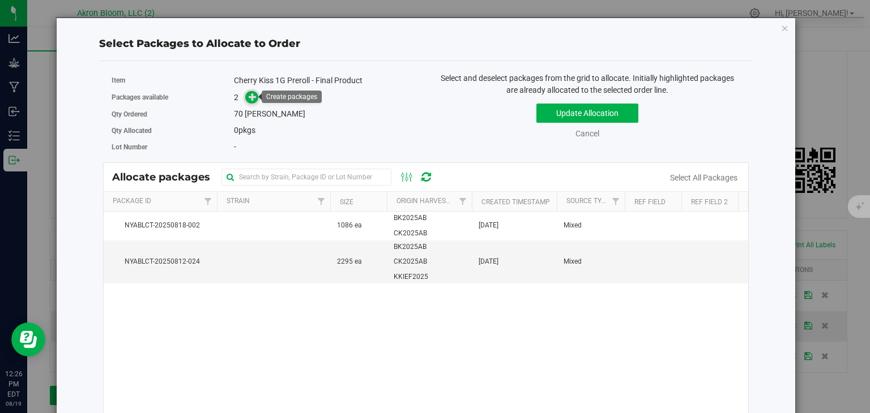
click at [251, 96] on icon at bounding box center [253, 96] width 8 height 8
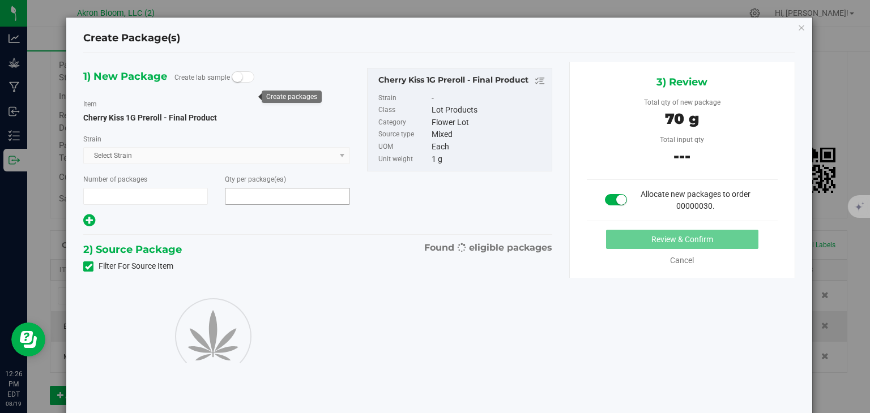
type input "1"
type input "70"
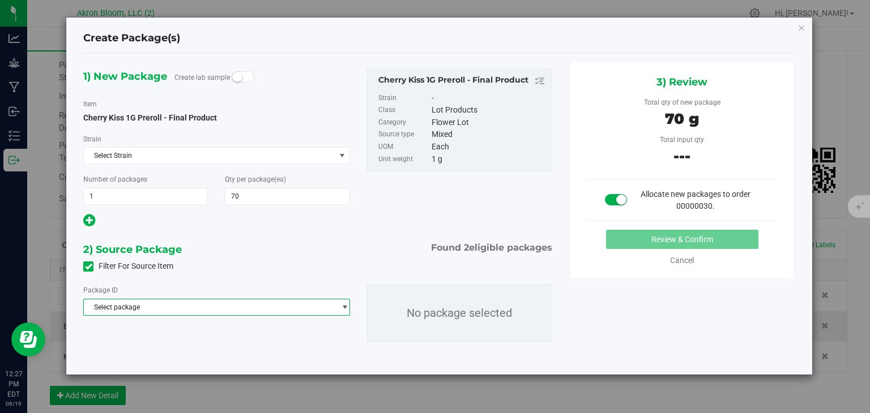
click at [341, 312] on span "select" at bounding box center [342, 308] width 14 height 16
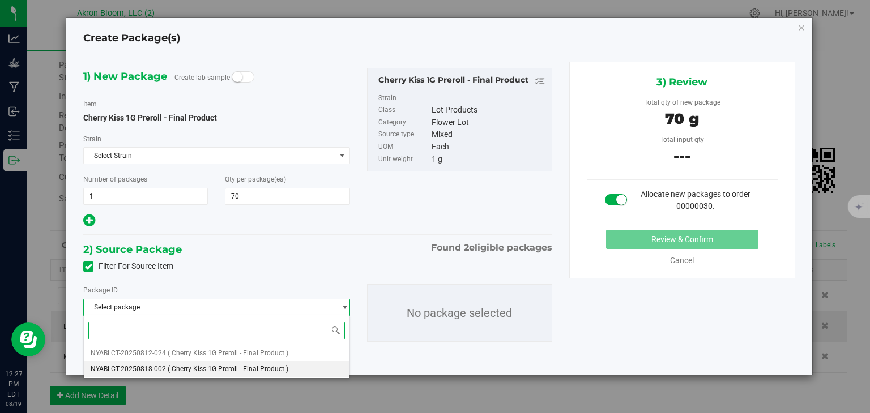
click at [277, 371] on span "( Cherry Kiss 1G Preroll - Final Product )" at bounding box center [228, 369] width 121 height 8
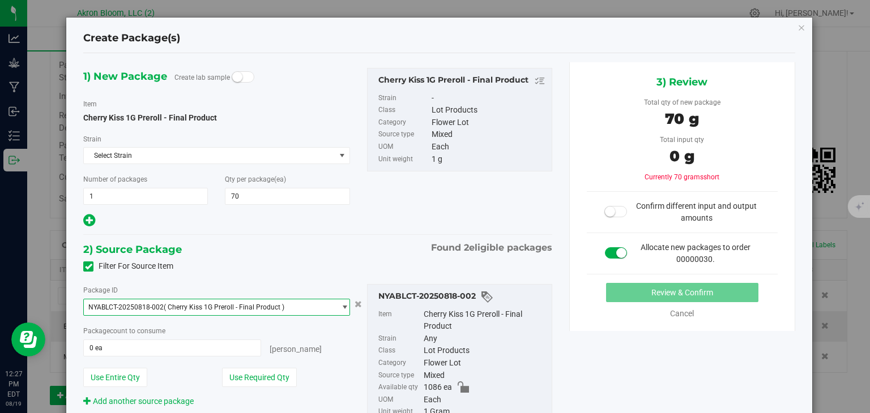
click at [347, 305] on span "select" at bounding box center [344, 307] width 8 height 9
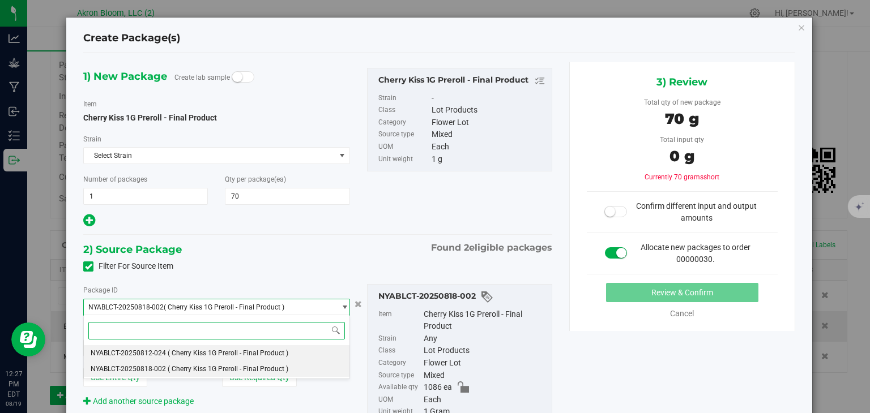
click at [276, 352] on span "( Cherry Kiss 1G Preroll - Final Product )" at bounding box center [228, 353] width 121 height 8
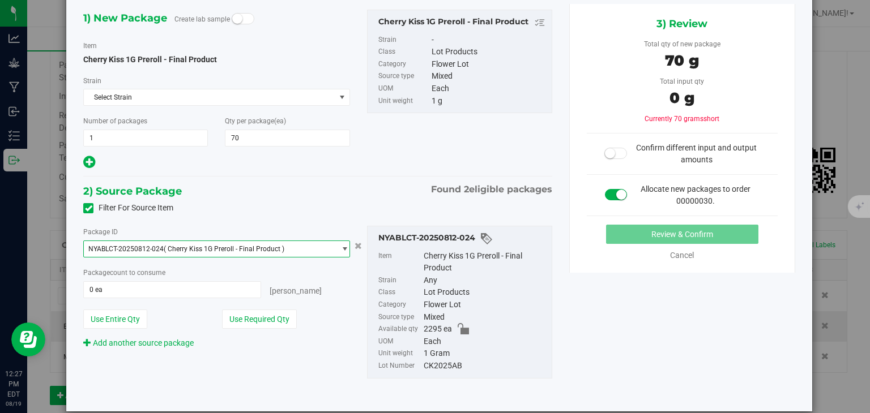
scroll to position [59, 0]
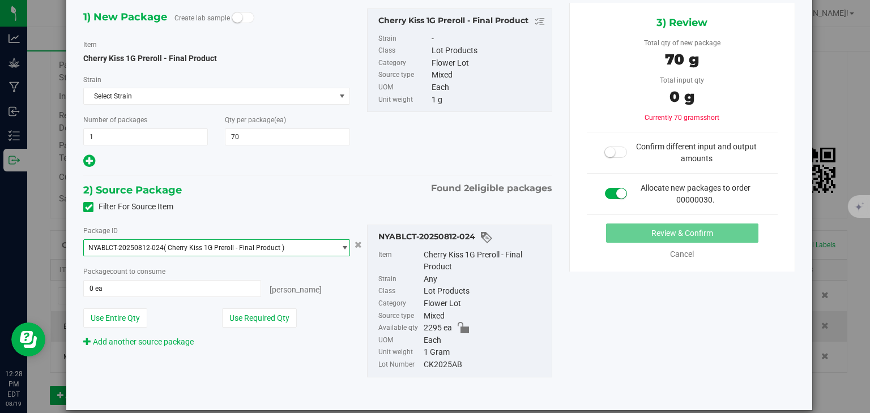
click at [343, 248] on span "select" at bounding box center [344, 247] width 8 height 9
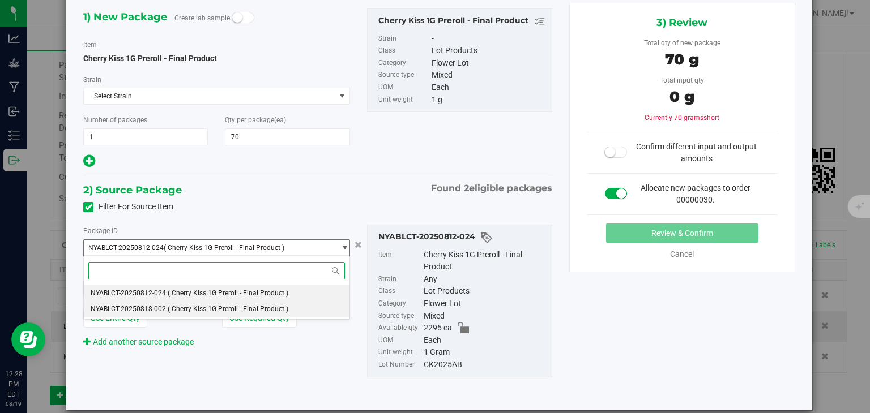
click at [276, 311] on span "( Cherry Kiss 1G Preroll - Final Product )" at bounding box center [228, 309] width 121 height 8
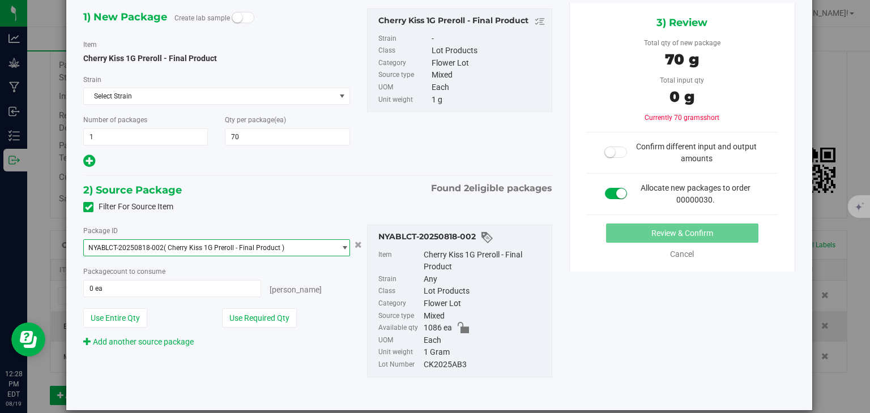
click at [341, 245] on span "select" at bounding box center [344, 247] width 8 height 9
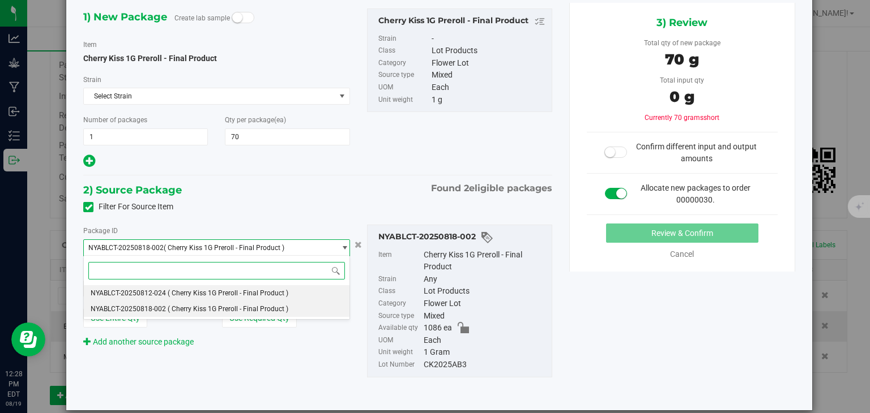
click at [280, 291] on span "( Cherry Kiss 1G Preroll - Final Product )" at bounding box center [228, 293] width 121 height 8
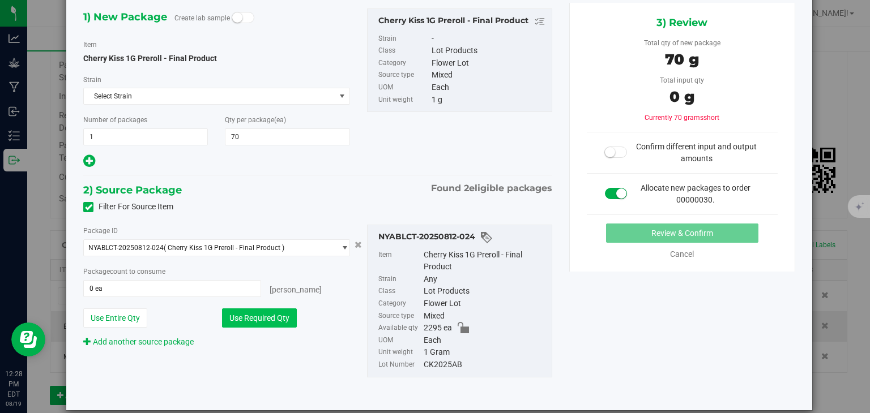
click at [270, 322] on button "Use Required Qty" at bounding box center [259, 318] width 75 height 19
type input "70 ea"
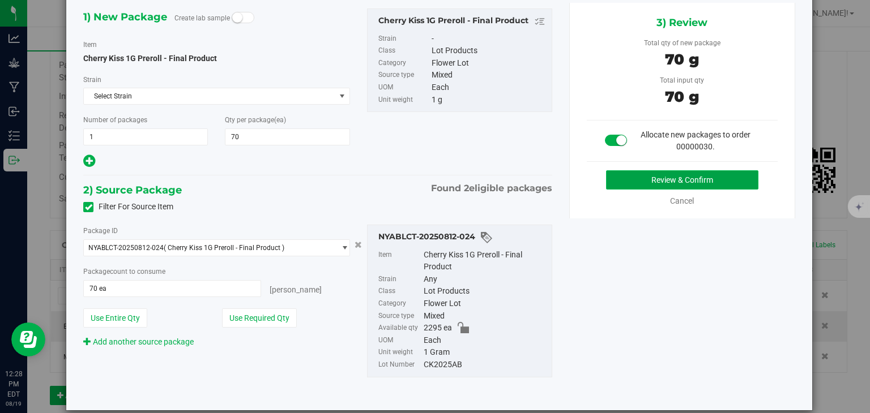
click at [672, 176] on button "Review & Confirm" at bounding box center [682, 179] width 152 height 19
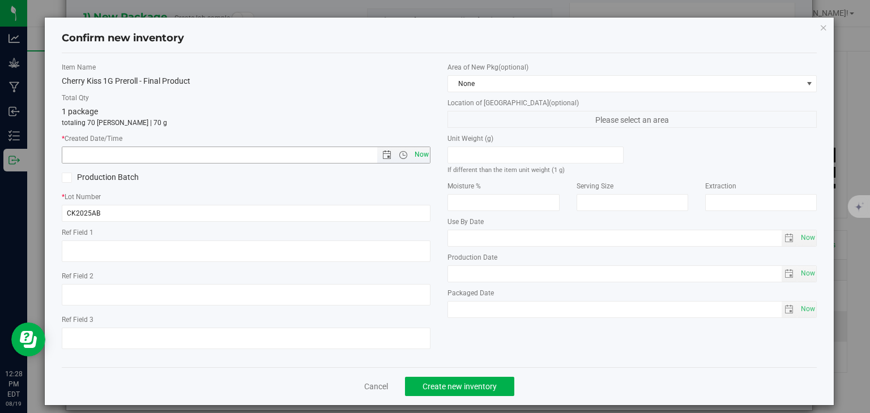
click at [421, 152] on span "Now" at bounding box center [421, 155] width 19 height 16
type input "8/19/2025 12:28 PM"
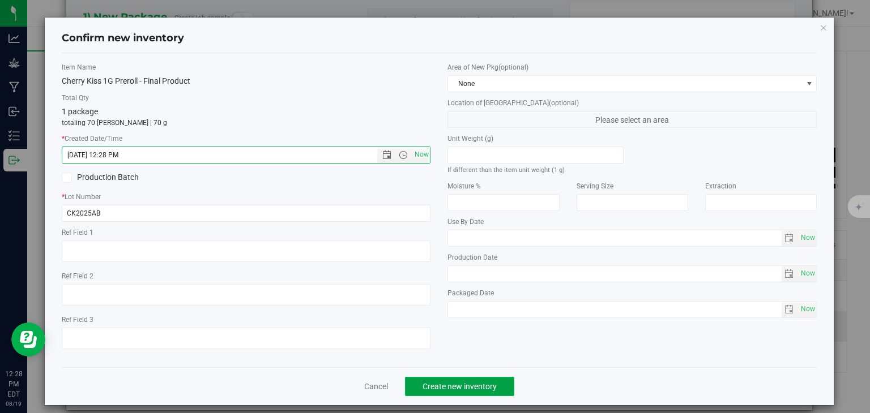
click at [451, 391] on span "Create new inventory" at bounding box center [459, 386] width 74 height 9
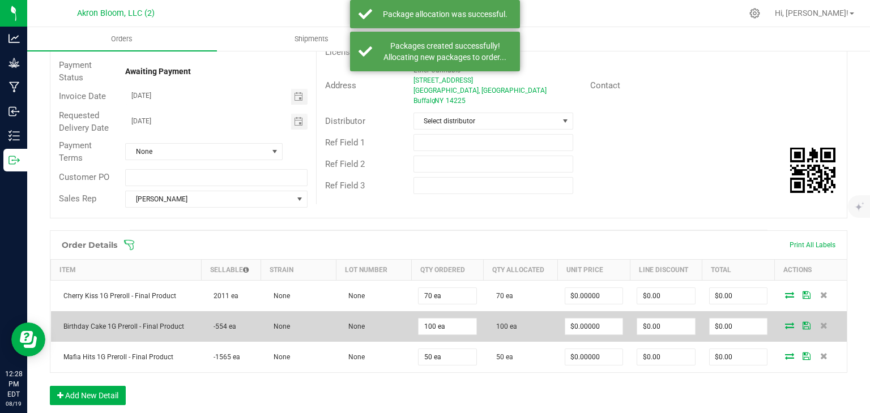
click at [792, 323] on icon at bounding box center [789, 325] width 9 height 7
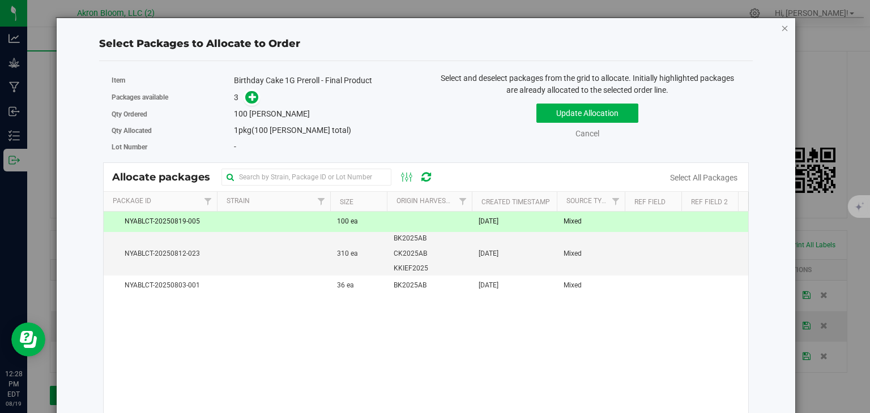
click at [786, 27] on icon "button" at bounding box center [785, 28] width 8 height 14
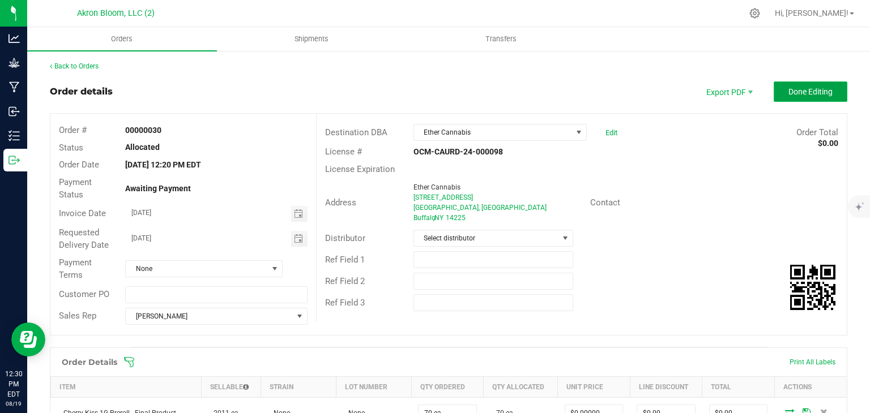
click at [786, 89] on button "Done Editing" at bounding box center [811, 92] width 74 height 20
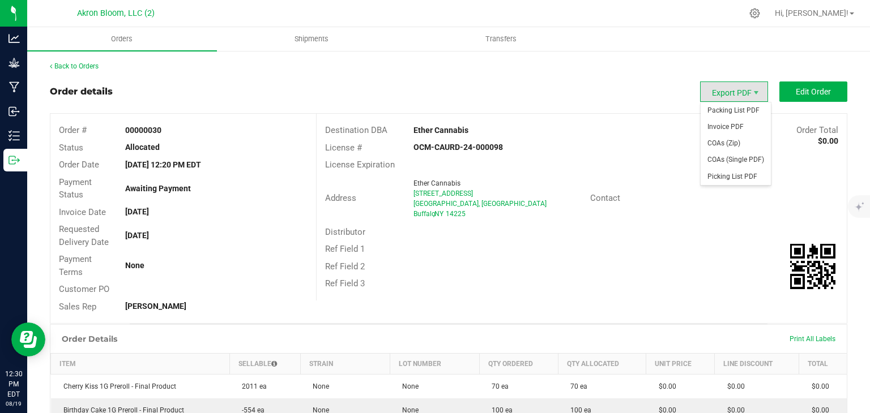
click at [725, 89] on span "Export PDF" at bounding box center [734, 92] width 68 height 20
click at [720, 178] on span "Picking List PDF" at bounding box center [735, 177] width 70 height 16
click at [723, 113] on span "Packing List PDF" at bounding box center [735, 110] width 70 height 16
